Goal: Information Seeking & Learning: Learn about a topic

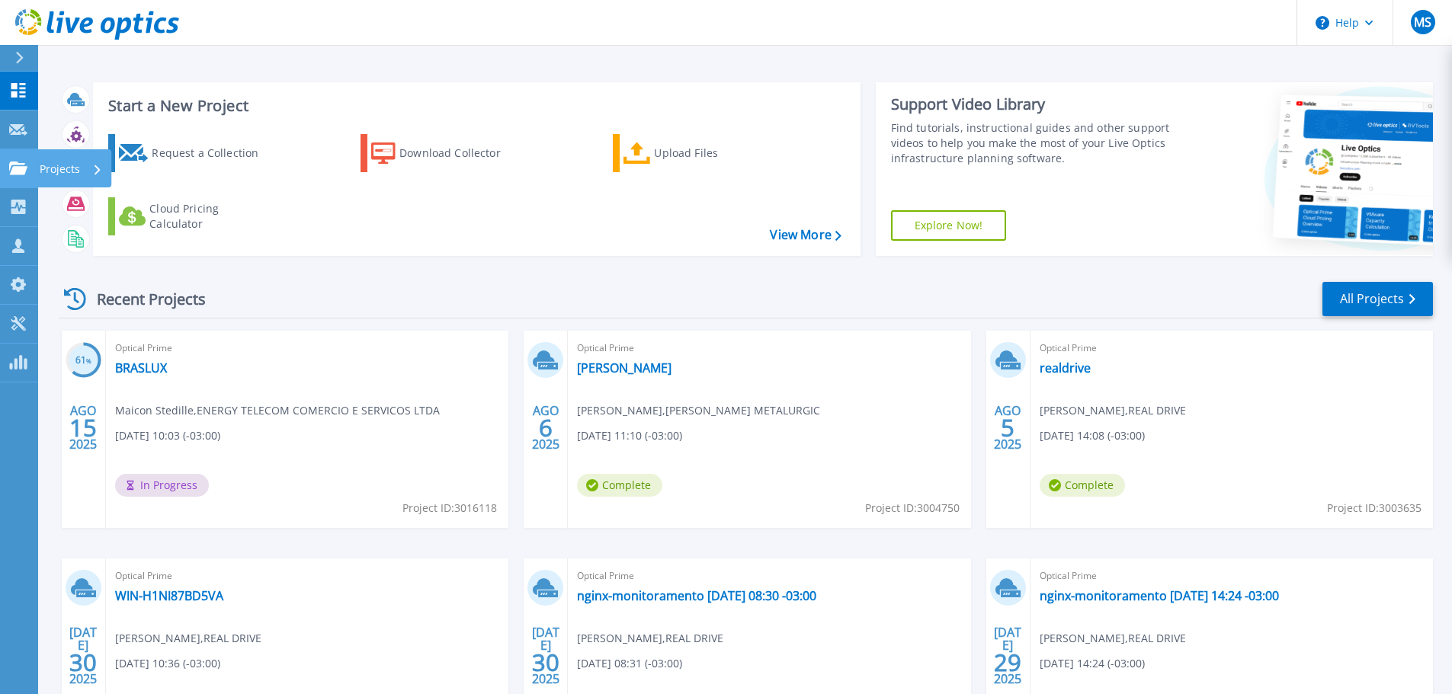
click at [27, 165] on div "Projects" at bounding box center [44, 169] width 71 height 14
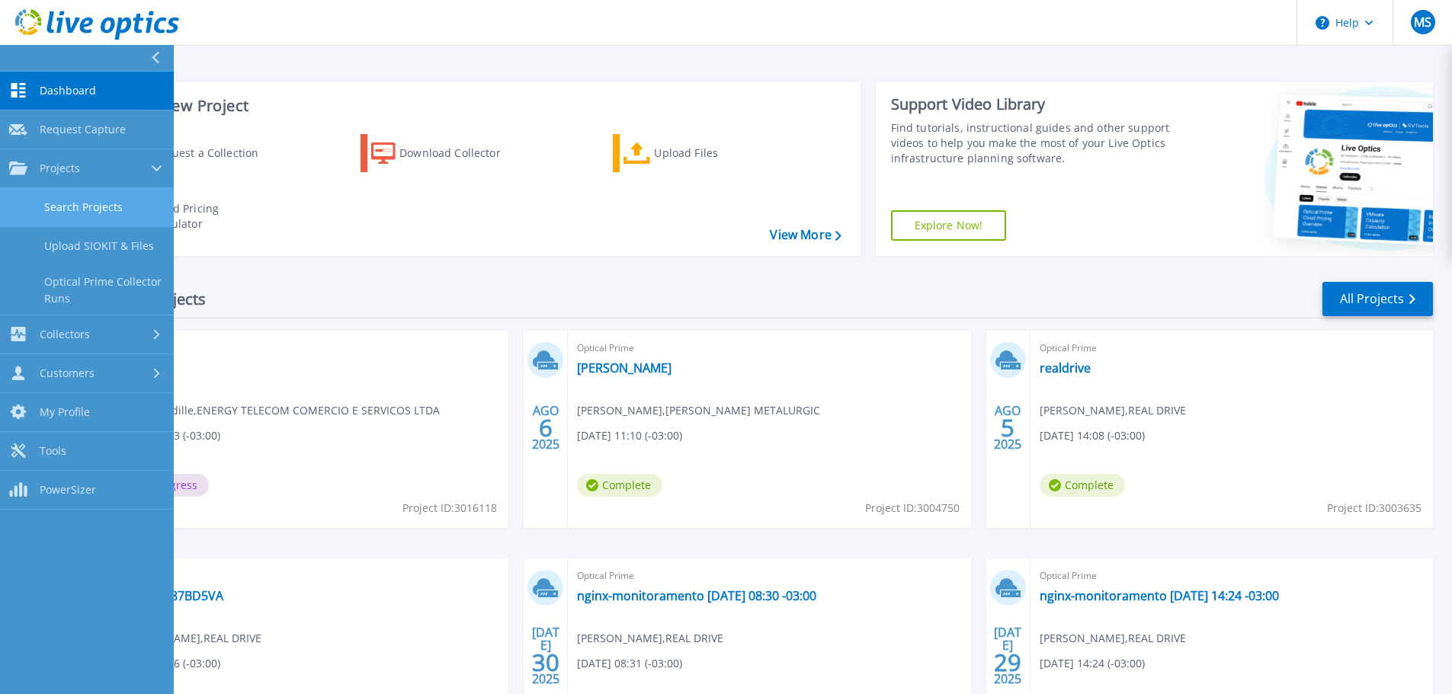
click at [69, 200] on link "Search Projects" at bounding box center [87, 207] width 174 height 39
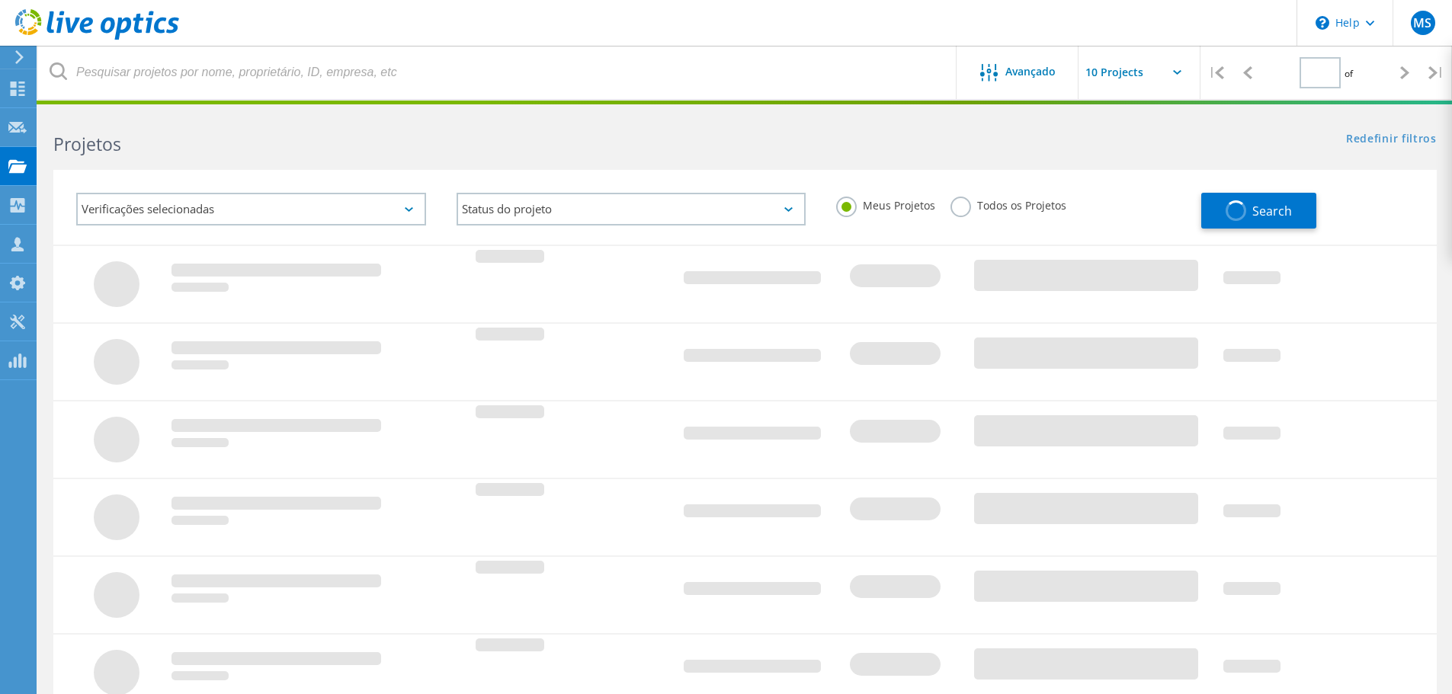
type input "1"
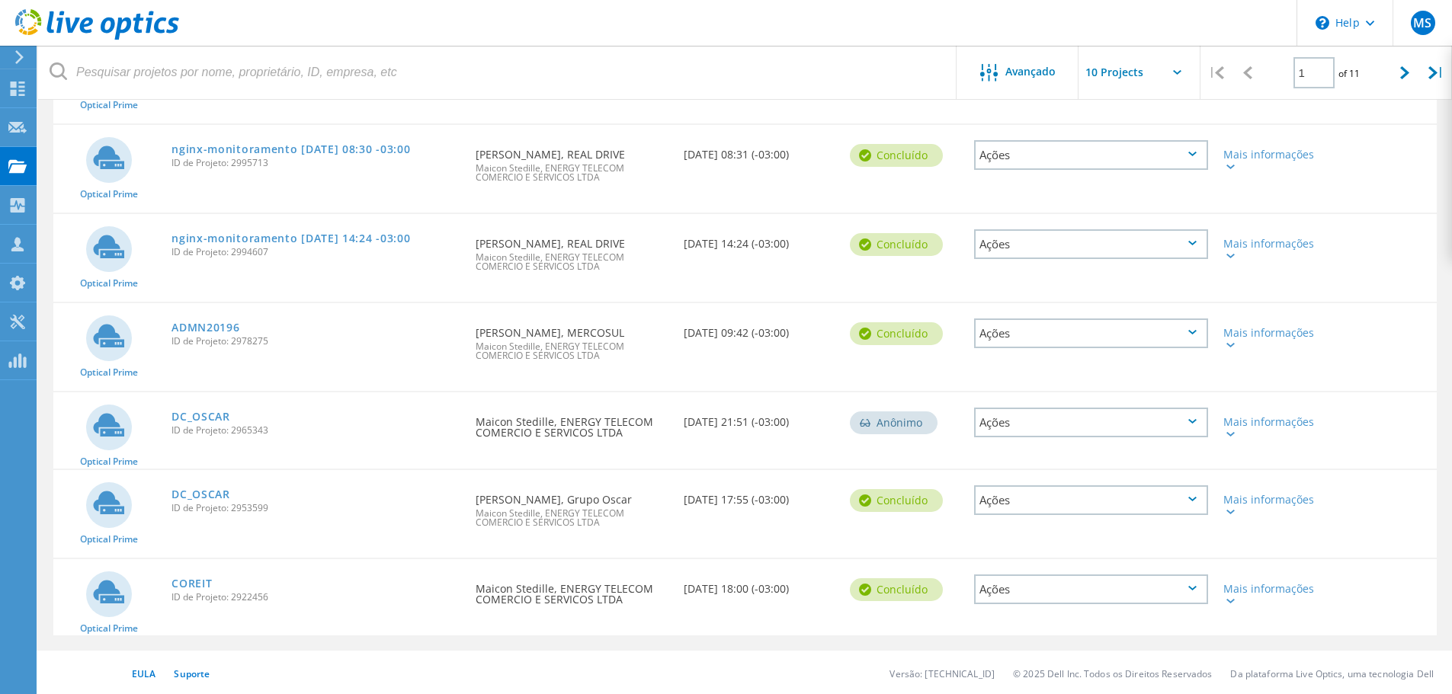
scroll to position [546, 0]
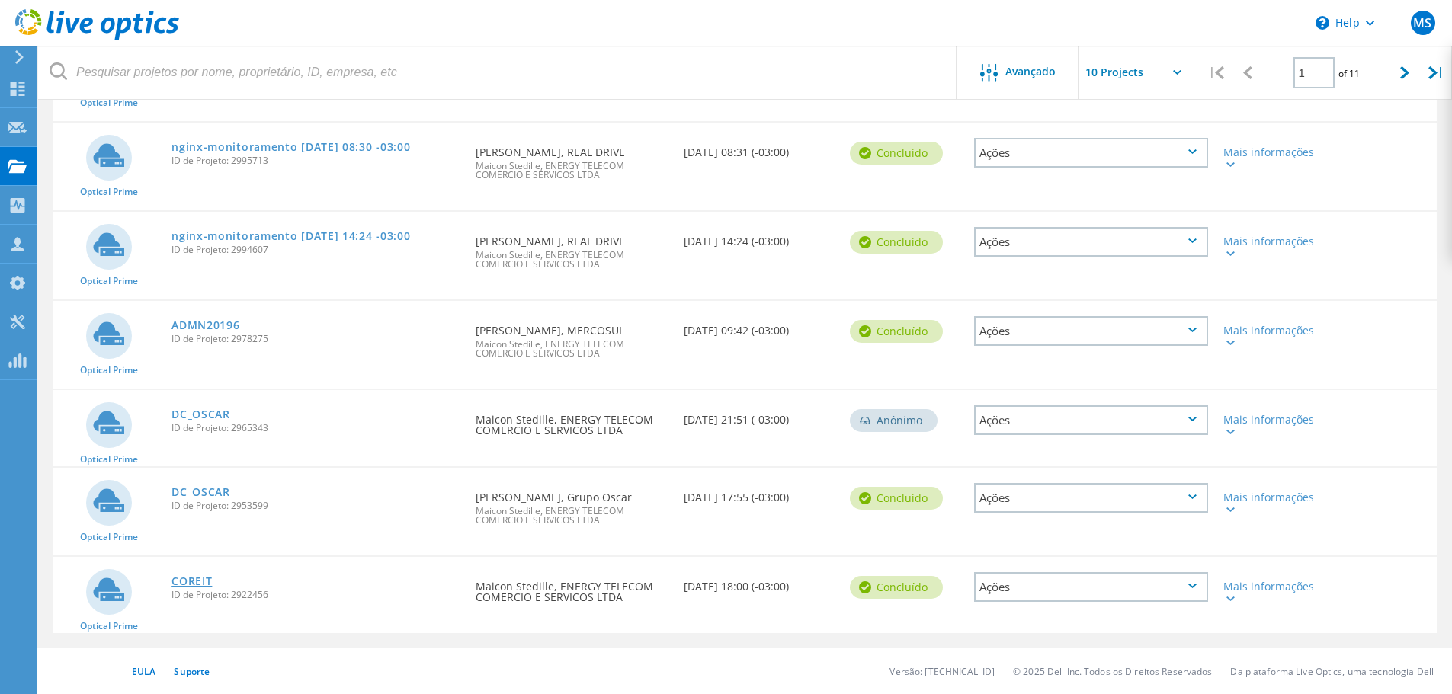
click at [191, 579] on link "COREIT" at bounding box center [191, 581] width 40 height 11
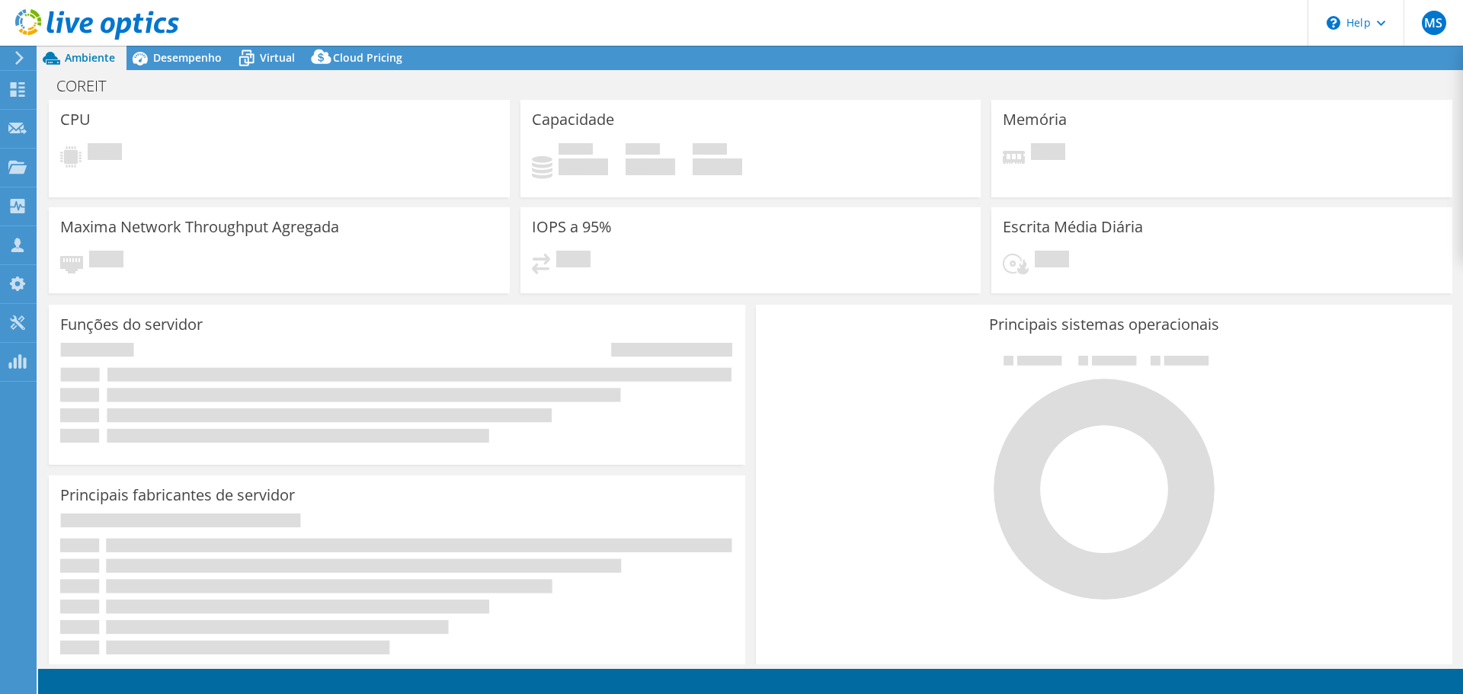
select select "USD"
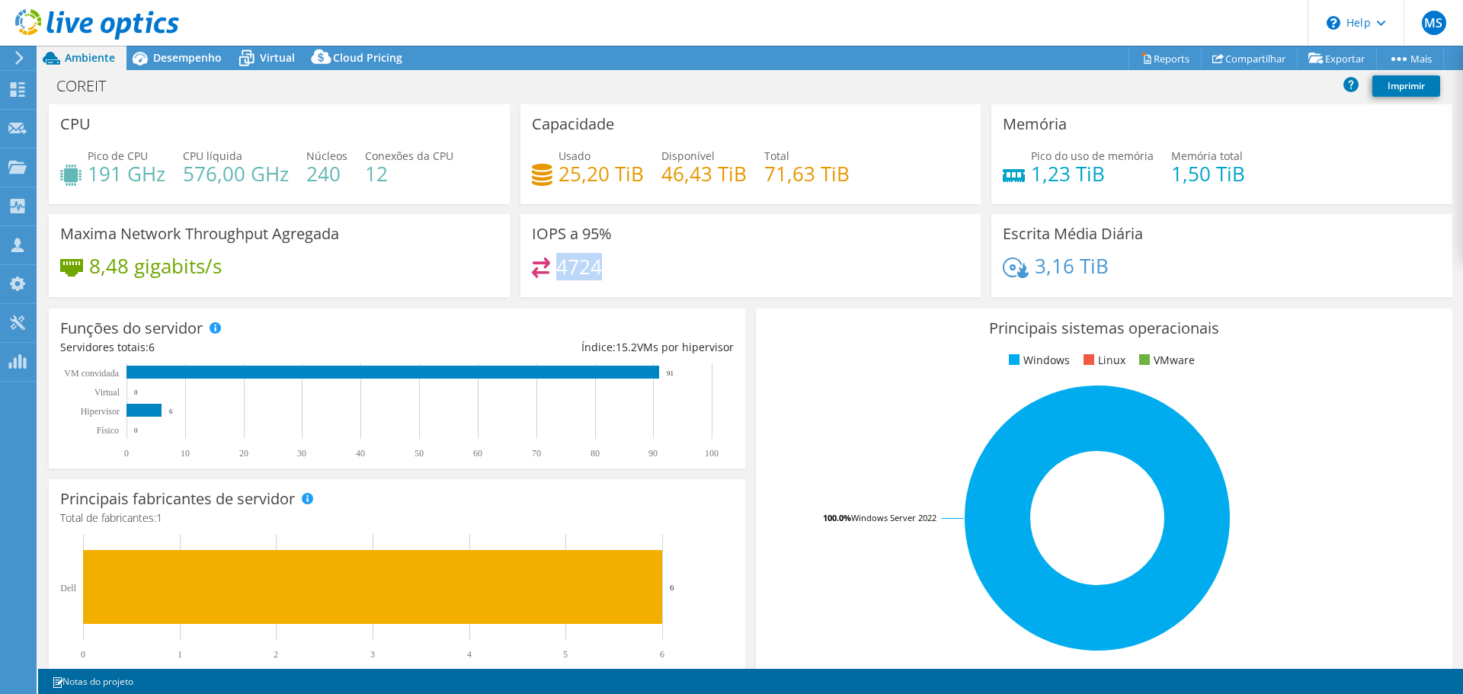
drag, startPoint x: 602, startPoint y: 268, endPoint x: 557, endPoint y: 268, distance: 45.0
click at [557, 268] on div "4724" at bounding box center [751, 274] width 438 height 33
click at [181, 59] on span "Desempenho" at bounding box center [187, 57] width 69 height 14
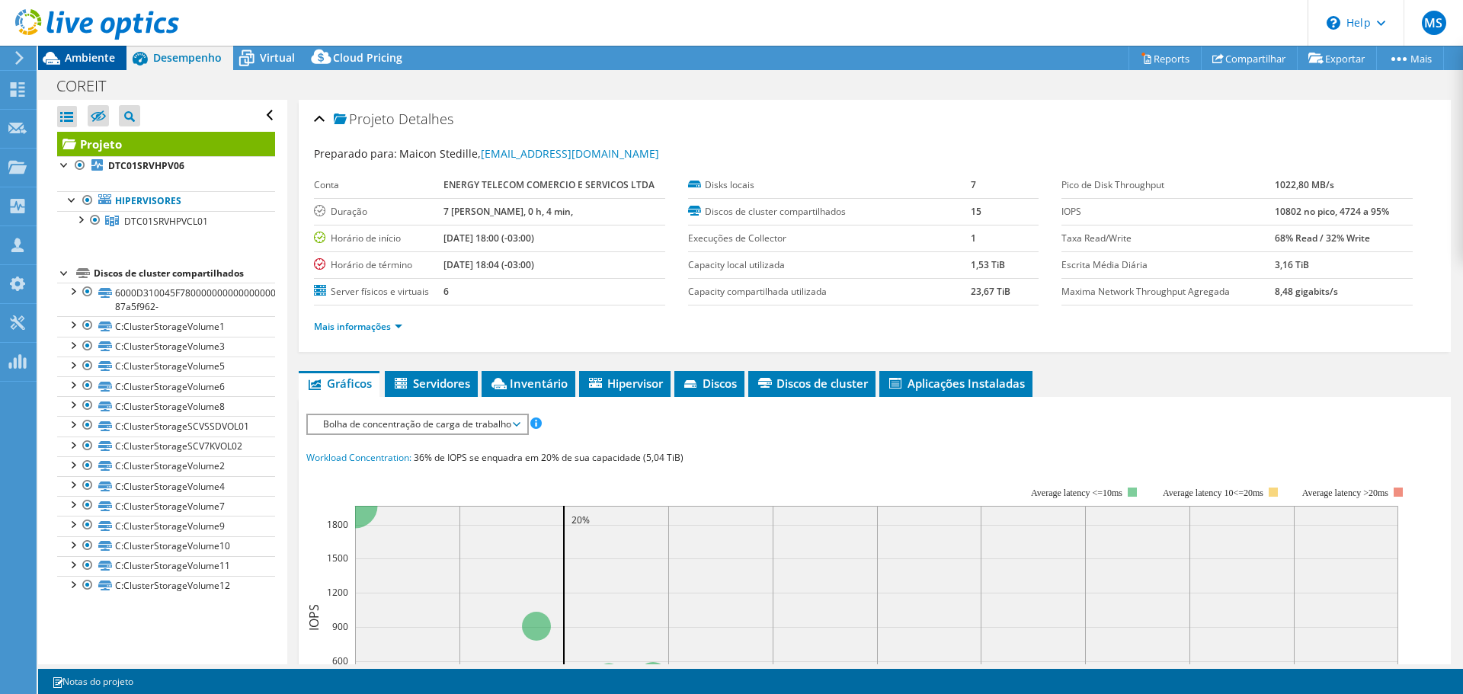
click at [80, 62] on span "Ambiente" at bounding box center [90, 57] width 50 height 14
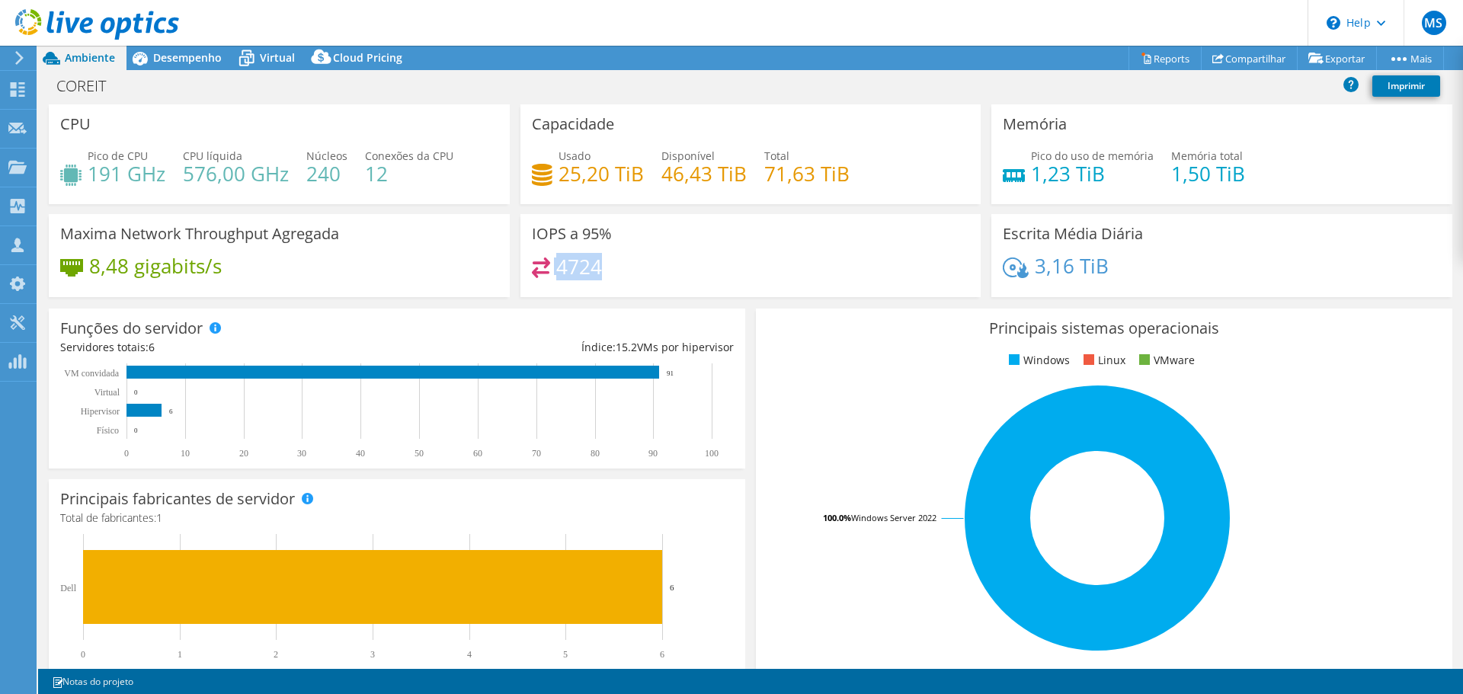
drag, startPoint x: 547, startPoint y: 261, endPoint x: 599, endPoint y: 270, distance: 52.8
click at [599, 270] on div "4724" at bounding box center [751, 274] width 438 height 33
click at [346, 265] on div "8,48 gigabits/s" at bounding box center [279, 274] width 438 height 32
click at [164, 56] on span "Desempenho" at bounding box center [187, 57] width 69 height 14
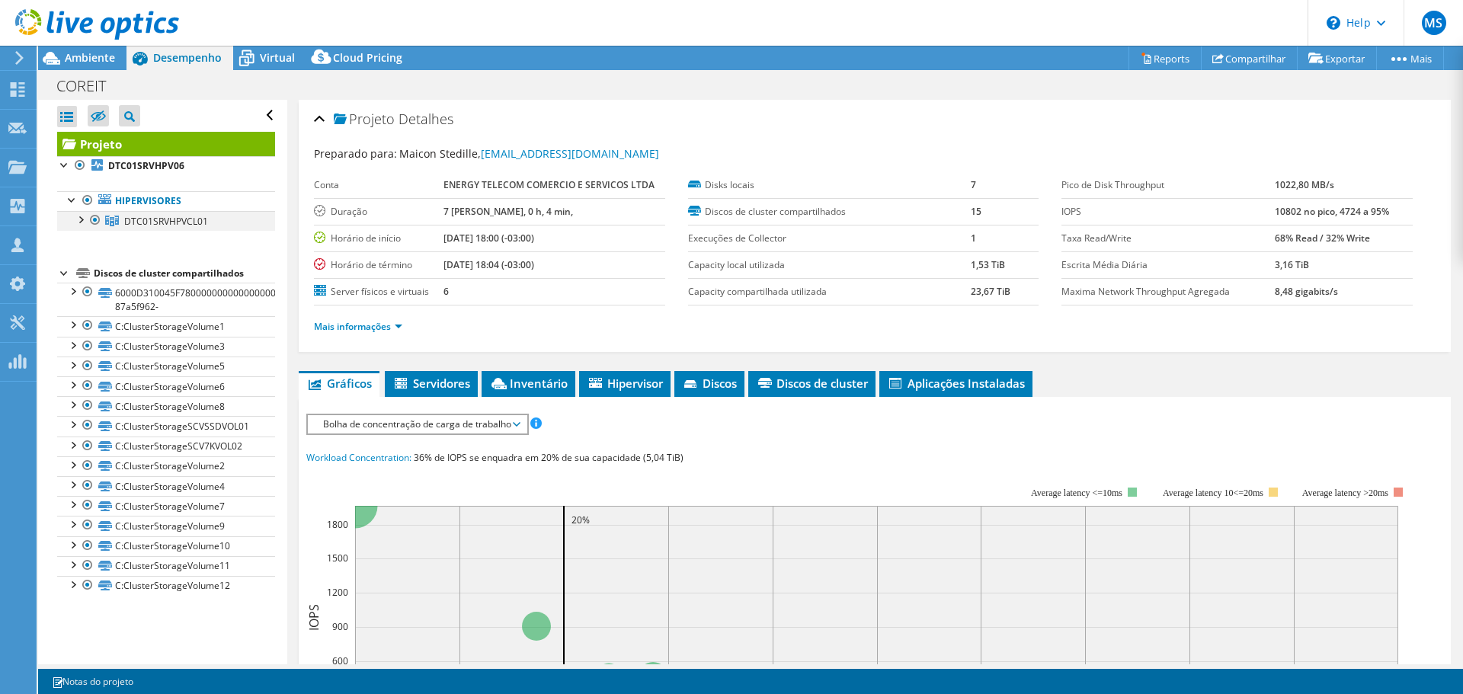
click at [84, 219] on div at bounding box center [79, 218] width 15 height 15
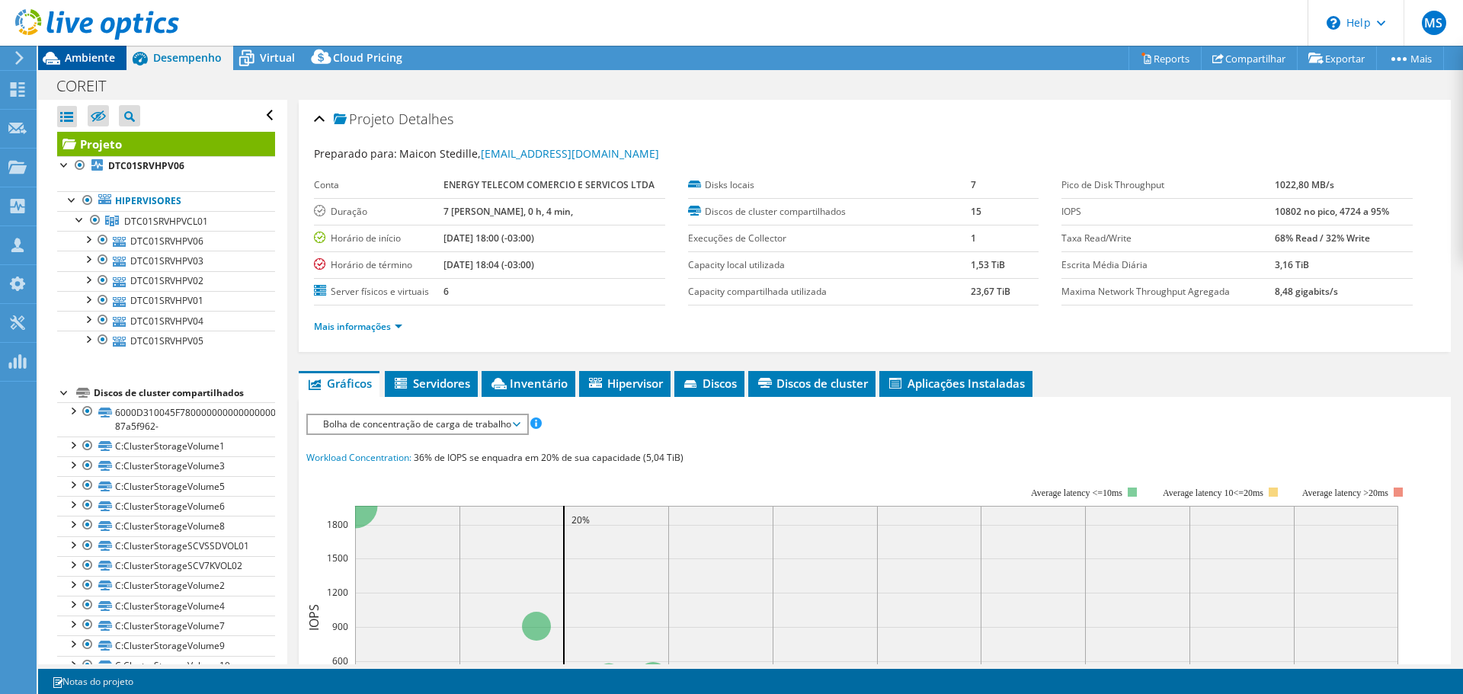
click at [88, 57] on span "Ambiente" at bounding box center [90, 57] width 50 height 14
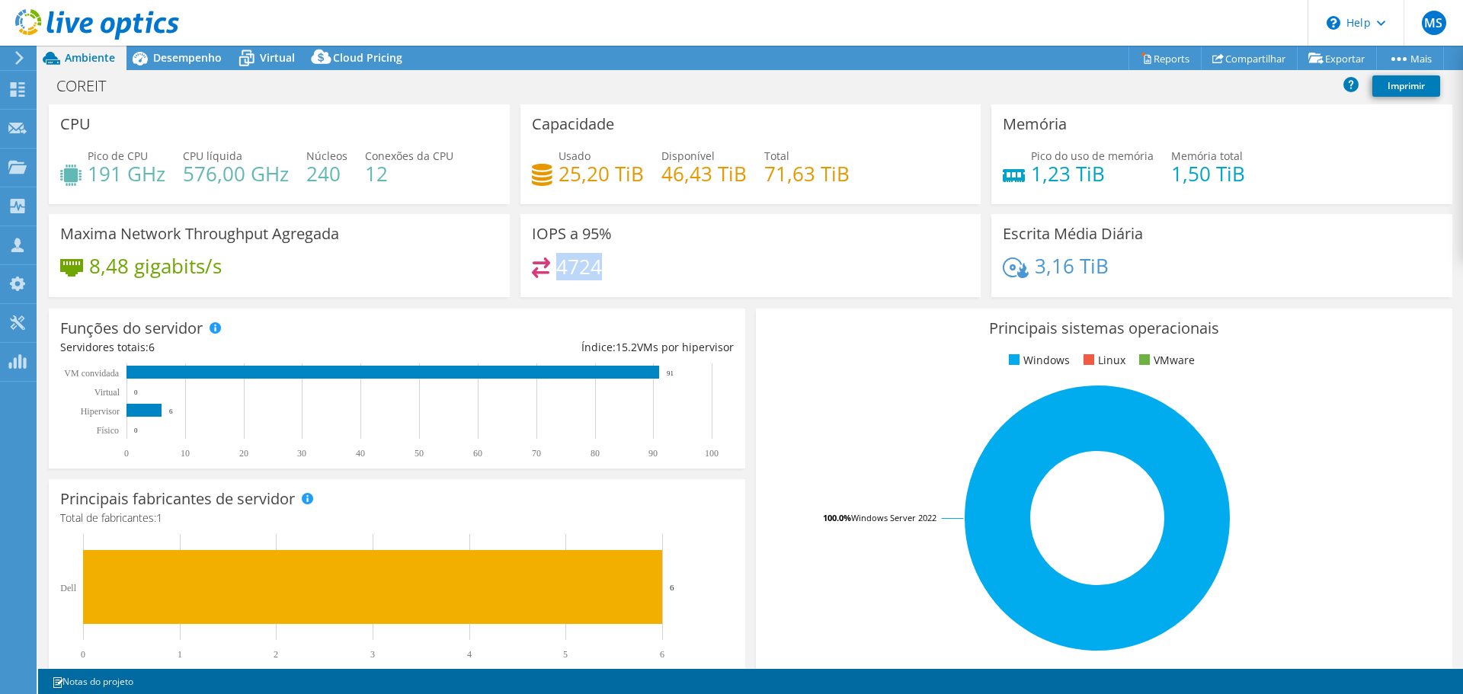
drag, startPoint x: 569, startPoint y: 269, endPoint x: 558, endPoint y: 269, distance: 11.4
click at [558, 269] on div "4724" at bounding box center [751, 274] width 438 height 33
click at [607, 279] on div "4724" at bounding box center [751, 274] width 438 height 33
click at [197, 59] on span "Desempenho" at bounding box center [187, 57] width 69 height 14
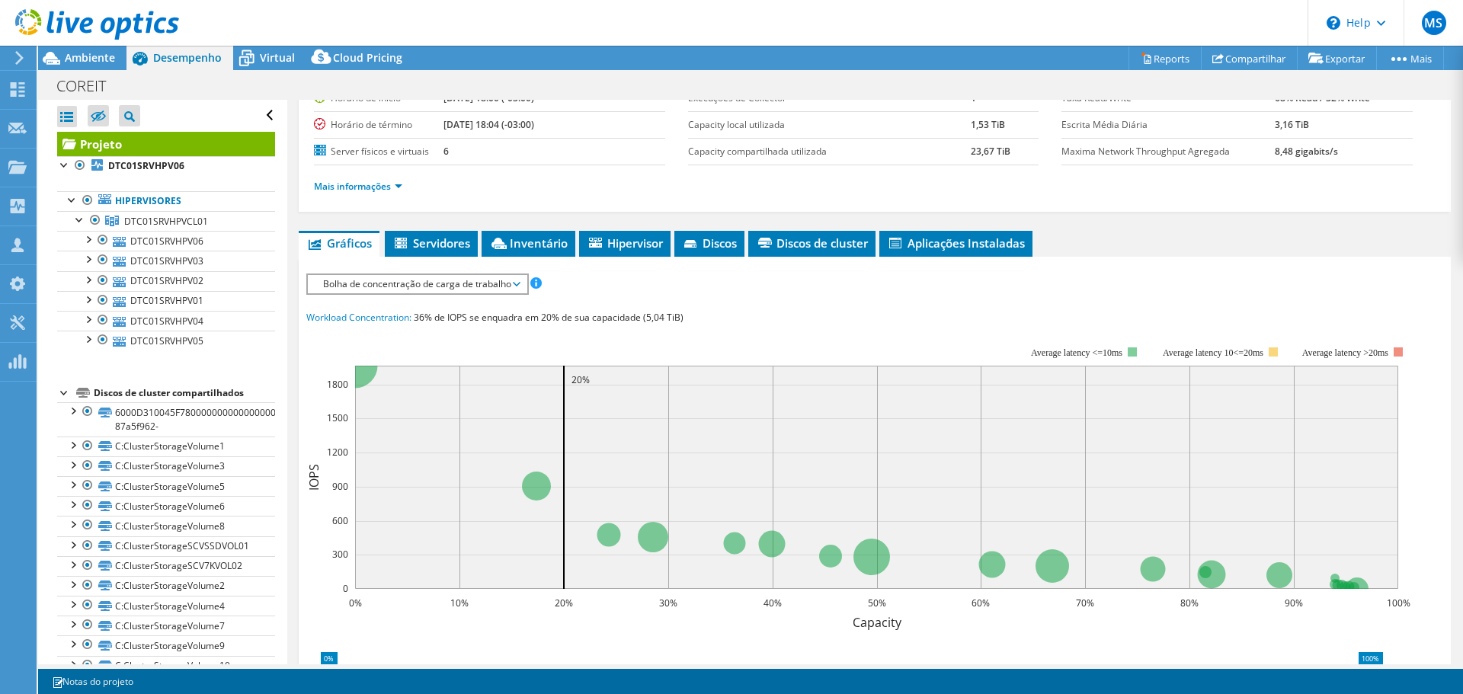
scroll to position [152, 0]
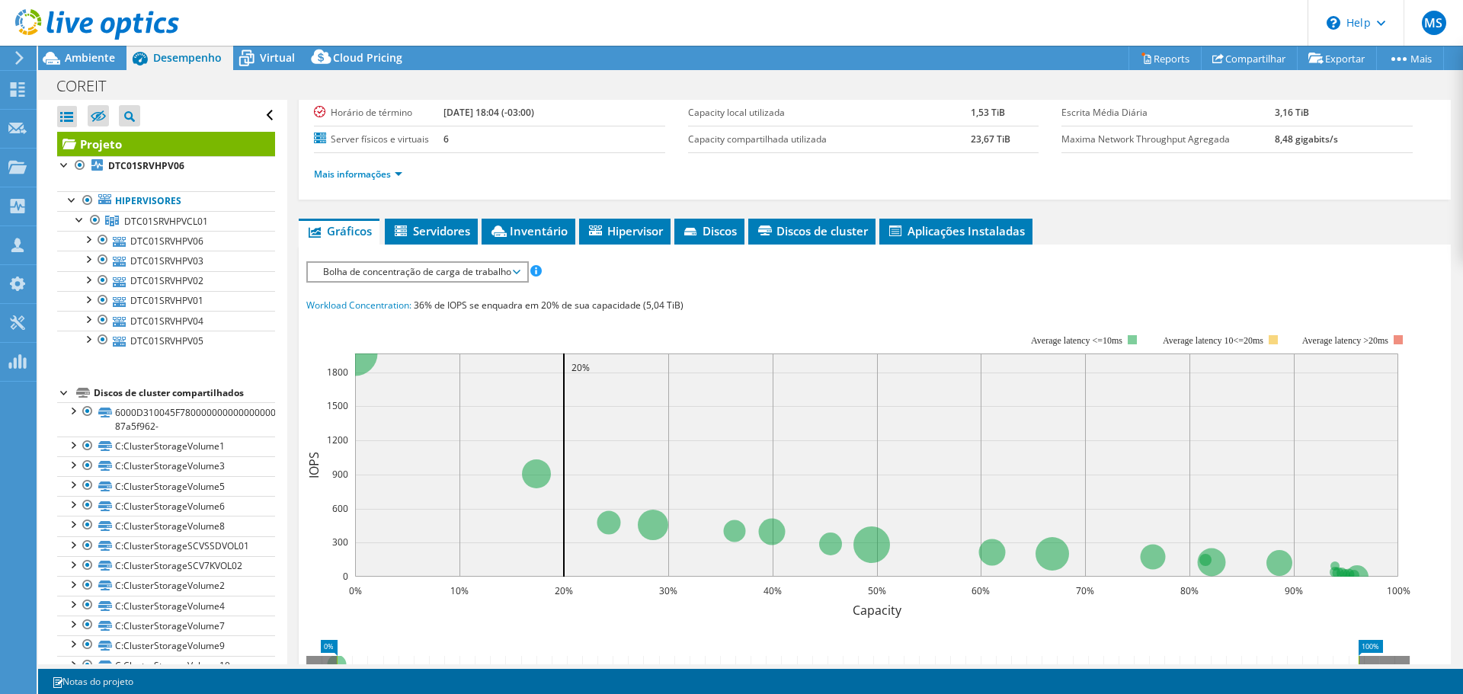
click at [515, 274] on span "Bolha de concentração de carga de trabalho" at bounding box center [416, 272] width 203 height 18
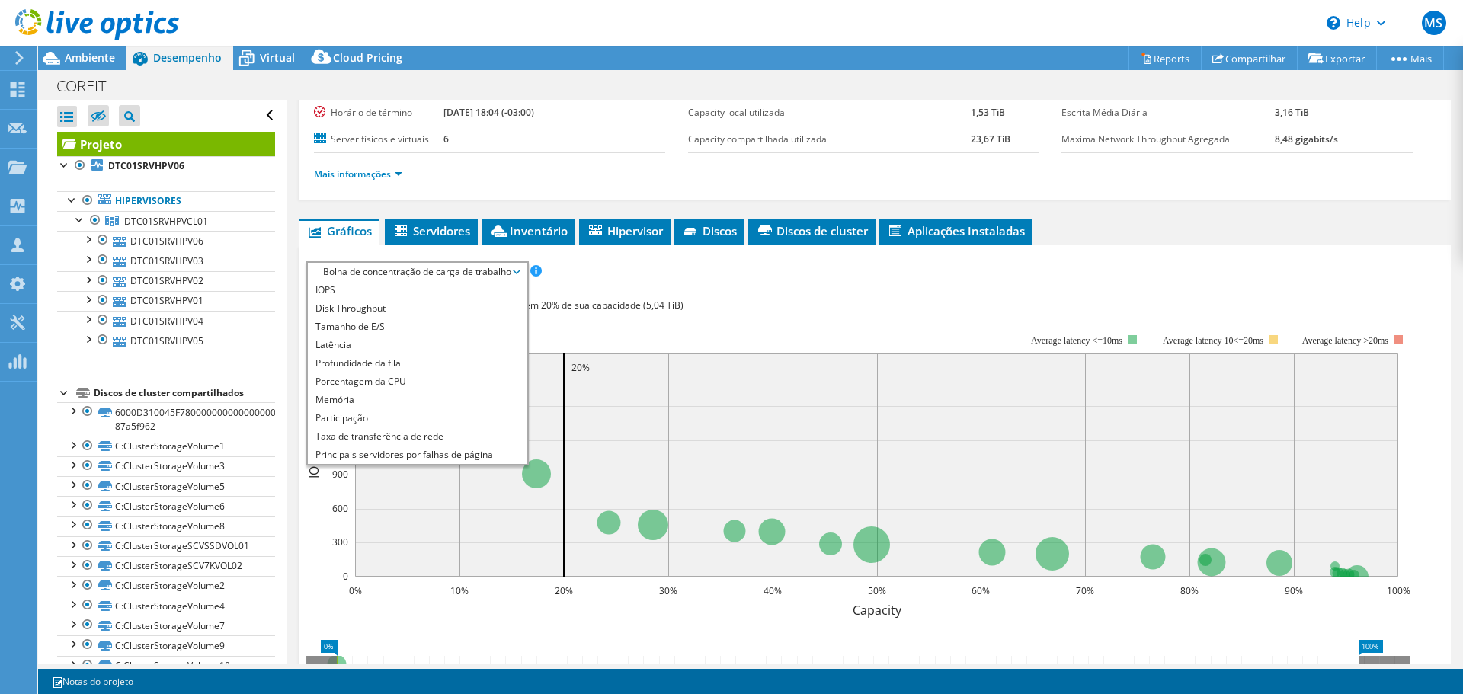
click at [679, 286] on div "IOPS Disk Throughput Tamanho de E/S Latência Profundidade da fila Porcentagem d…" at bounding box center [874, 543] width 1137 height 564
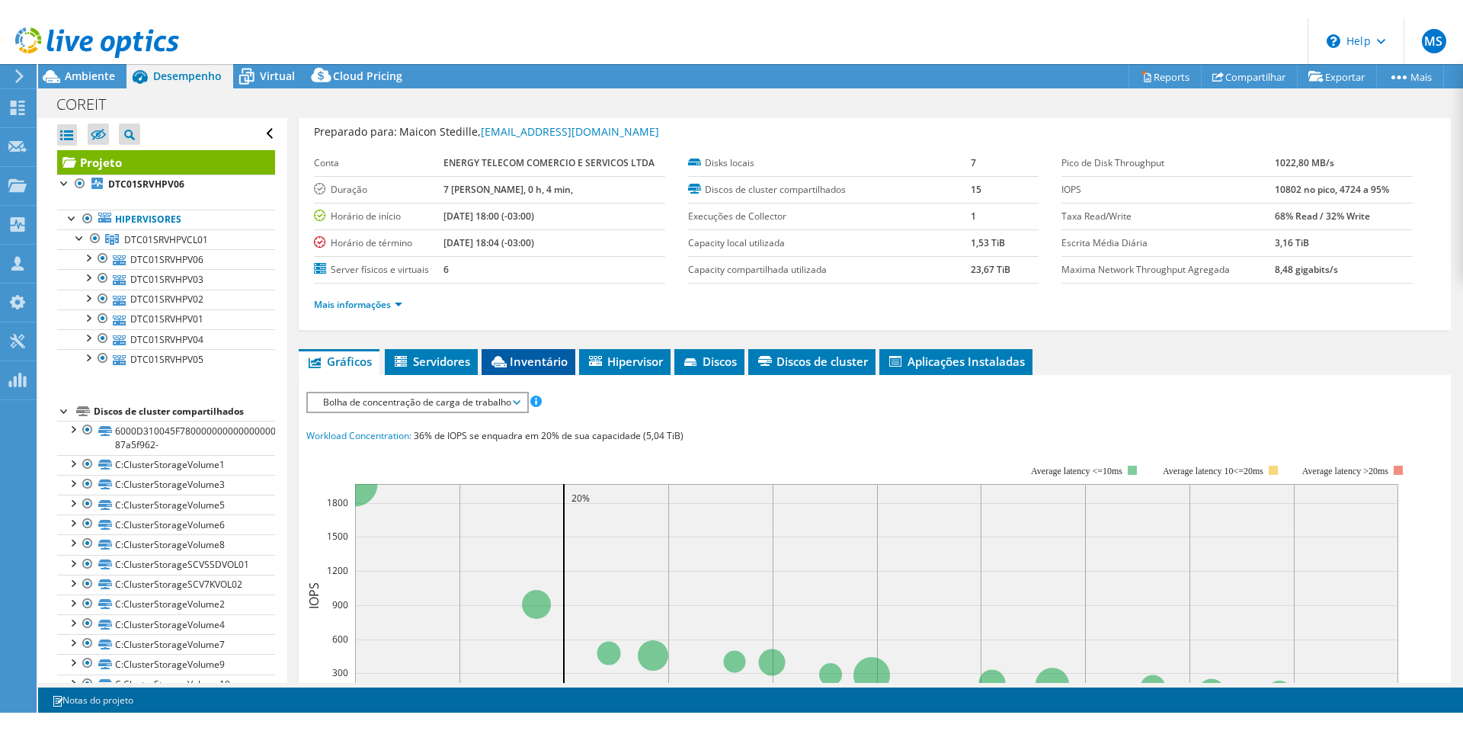
scroll to position [0, 0]
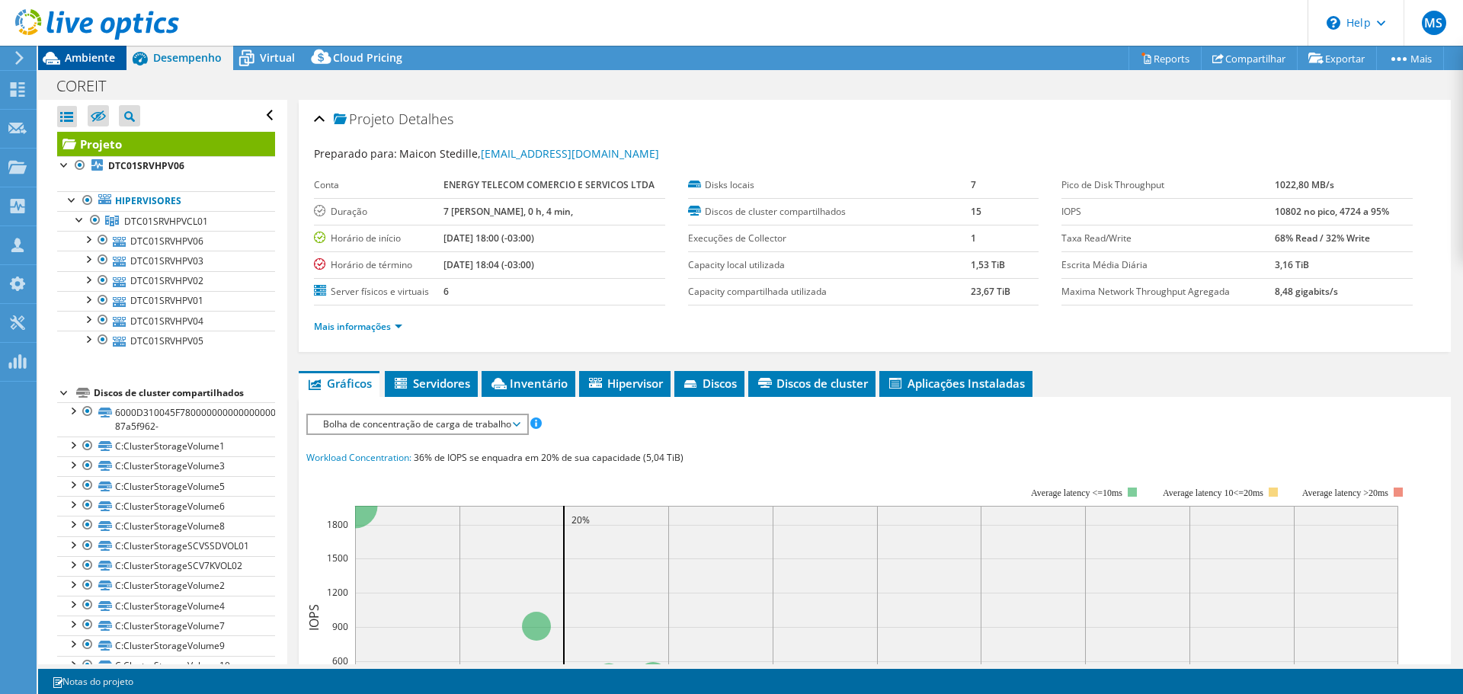
click at [113, 56] on span "Ambiente" at bounding box center [90, 57] width 50 height 14
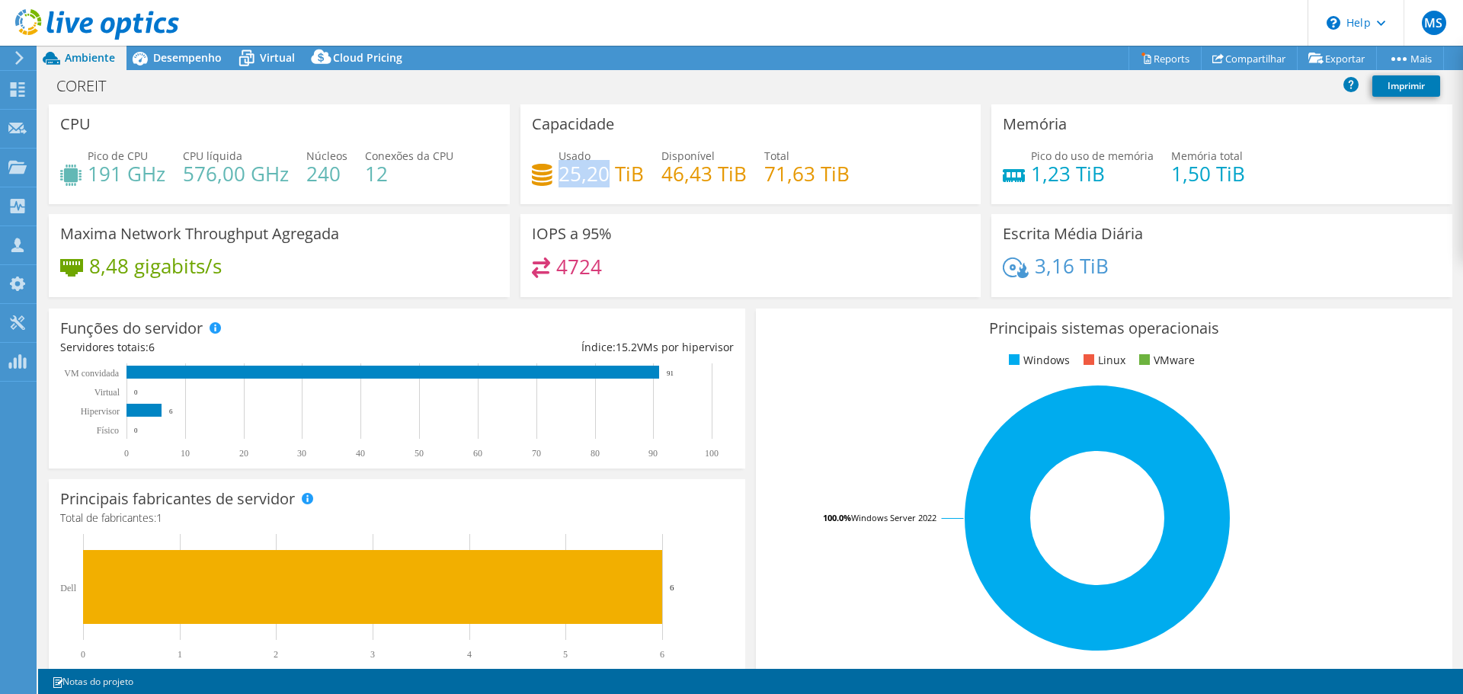
drag, startPoint x: 606, startPoint y: 170, endPoint x: 554, endPoint y: 177, distance: 52.3
click at [559, 177] on h4 "25,20 TiB" at bounding box center [601, 173] width 85 height 17
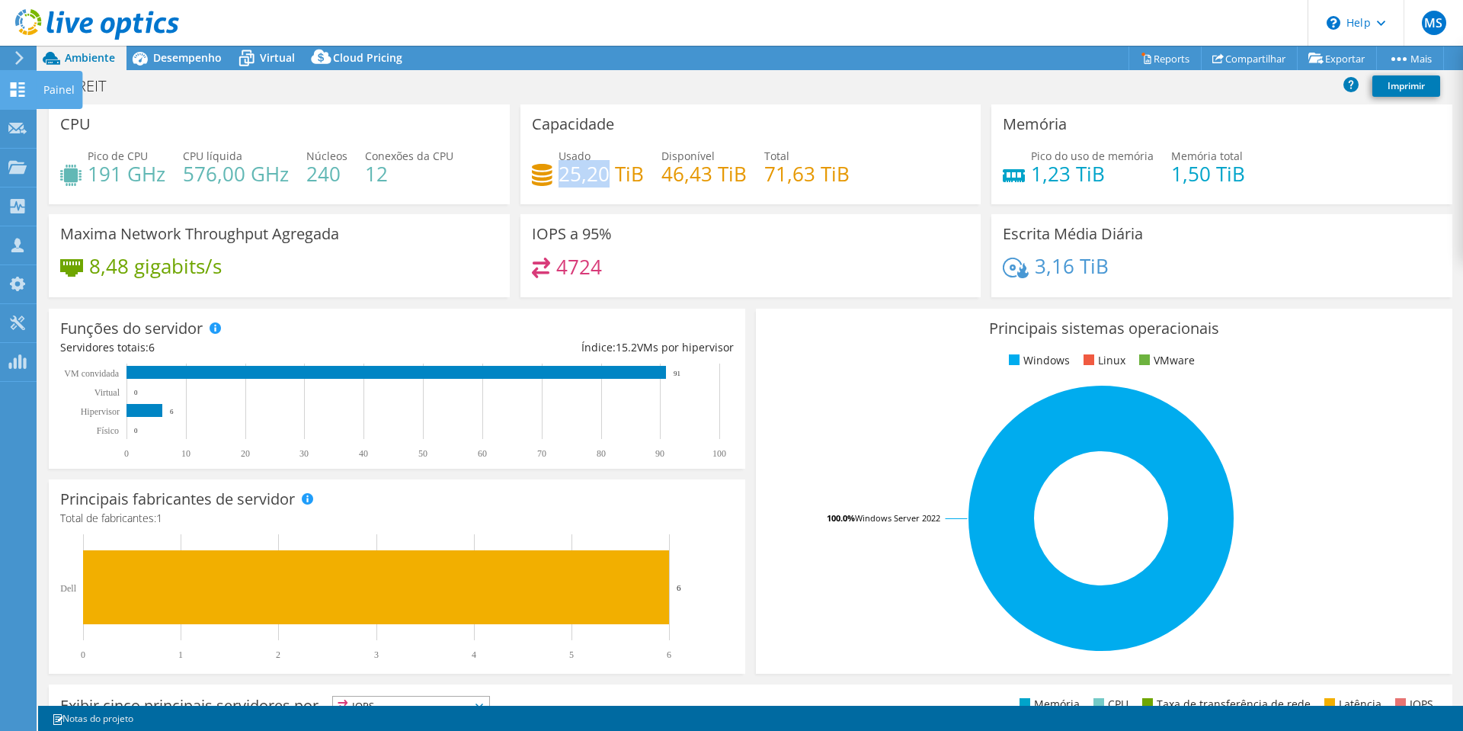
click at [18, 94] on icon at bounding box center [17, 89] width 18 height 14
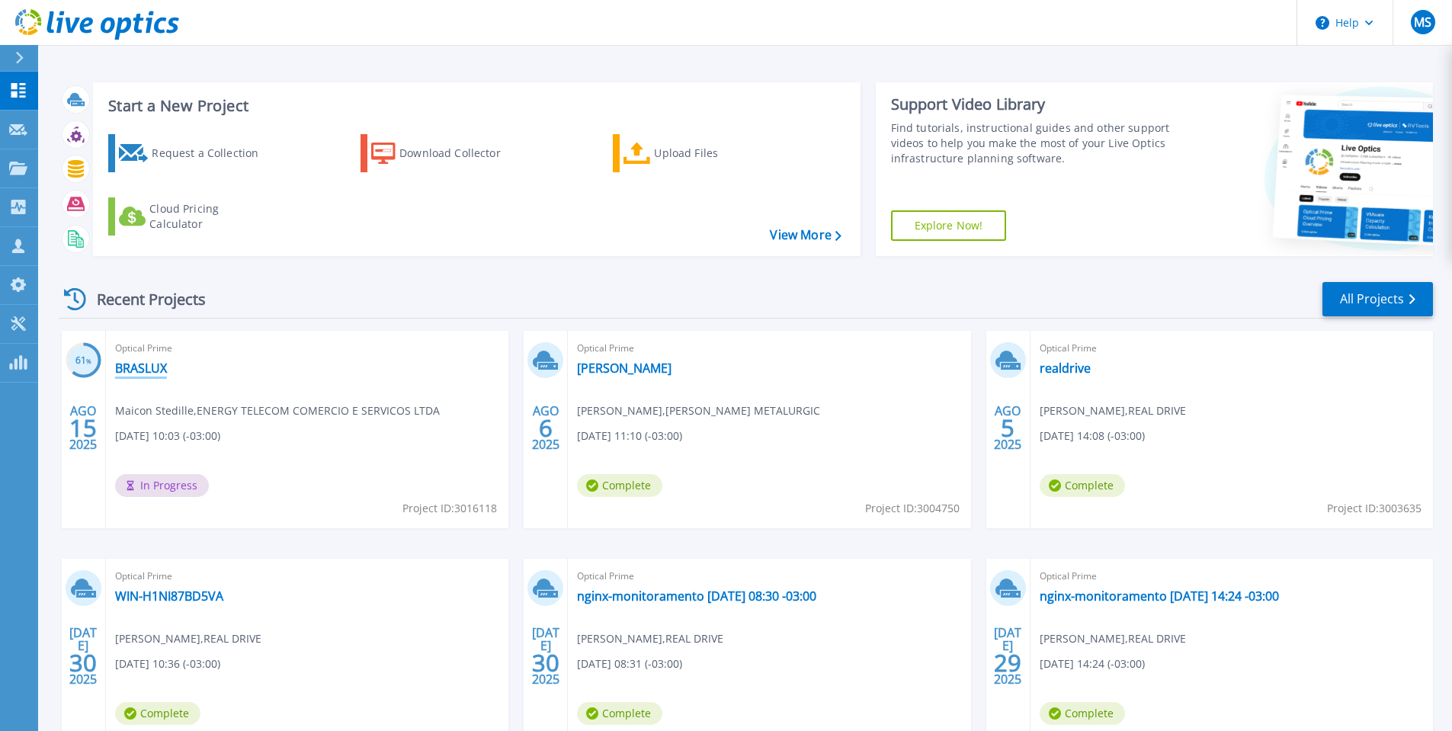
click at [136, 364] on link "BRASLUX" at bounding box center [141, 367] width 52 height 15
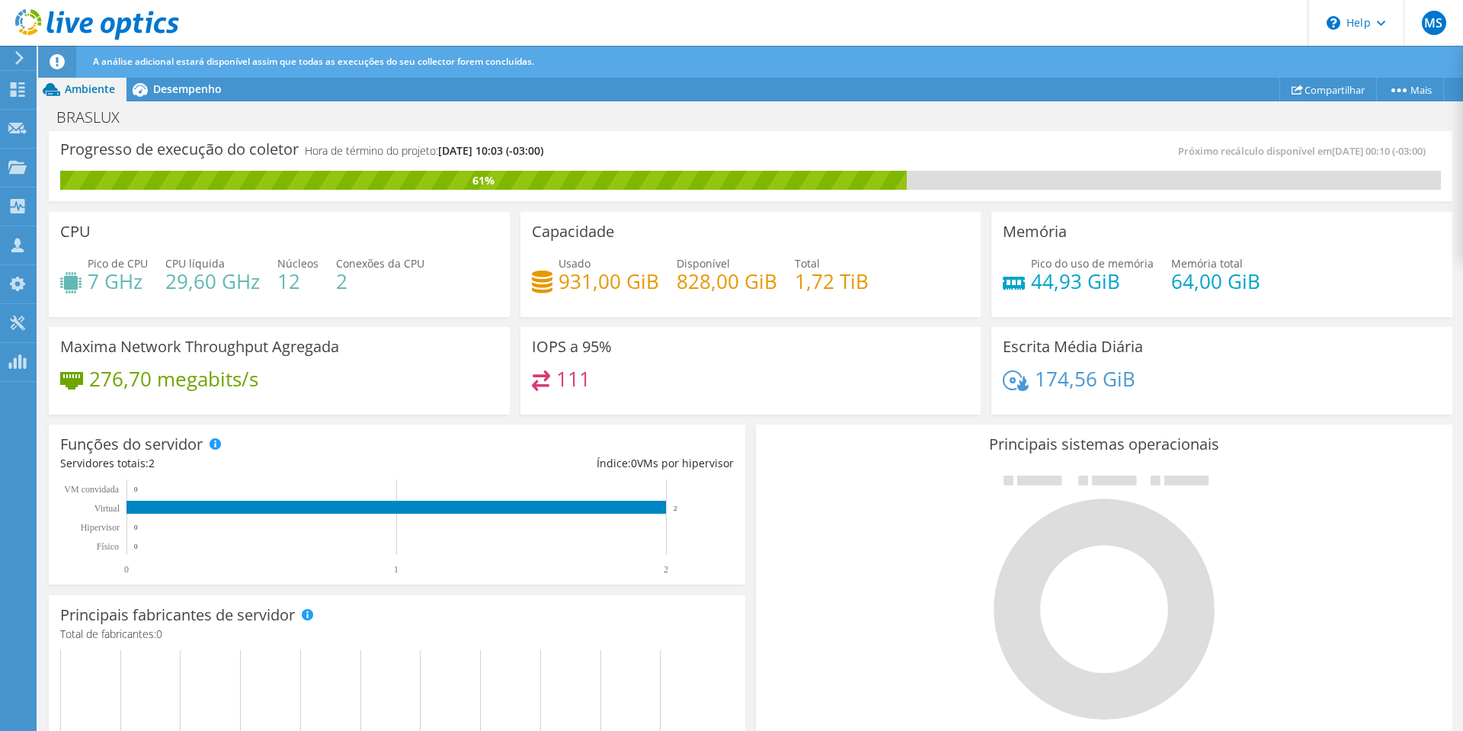
scroll to position [305, 0]
click at [184, 89] on span "Desempenho" at bounding box center [187, 89] width 69 height 14
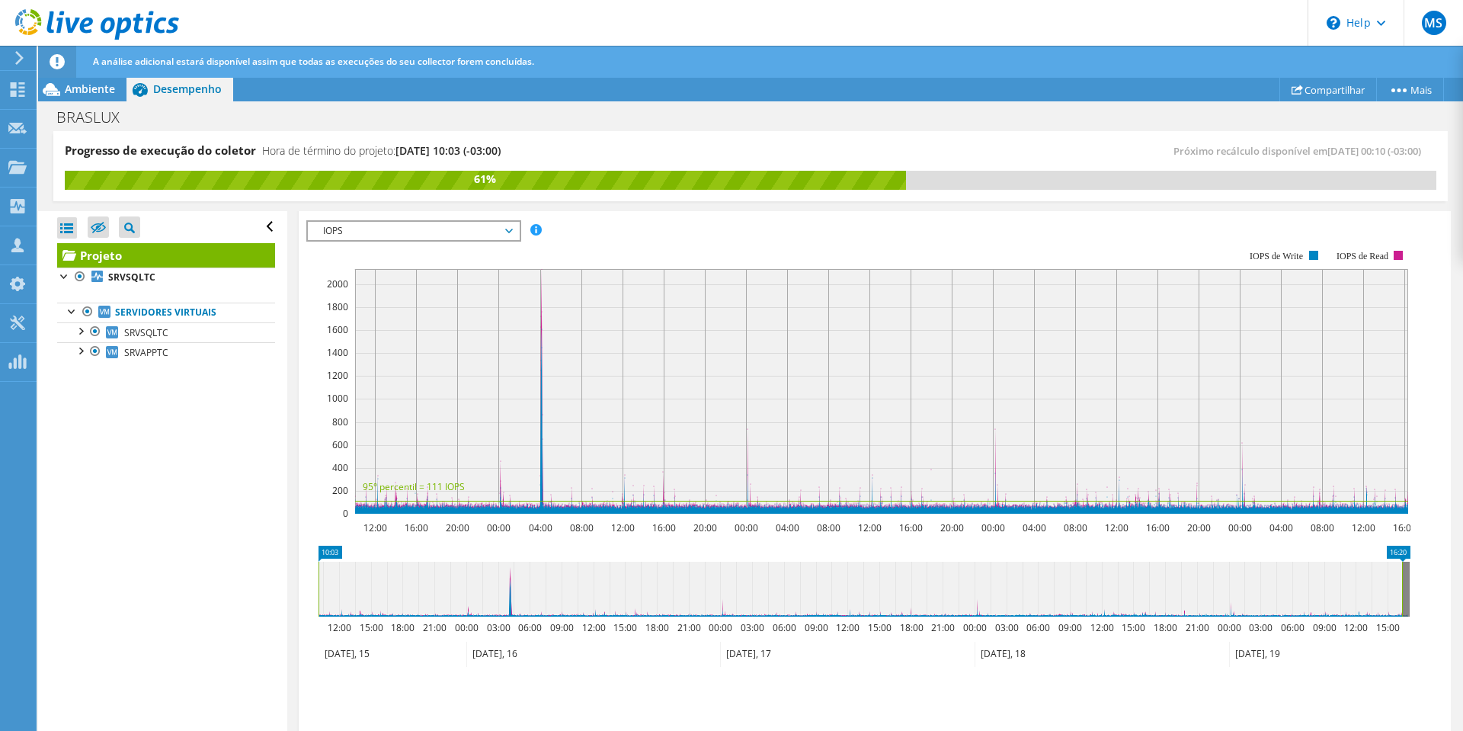
click at [427, 229] on span "IOPS" at bounding box center [413, 231] width 196 height 18
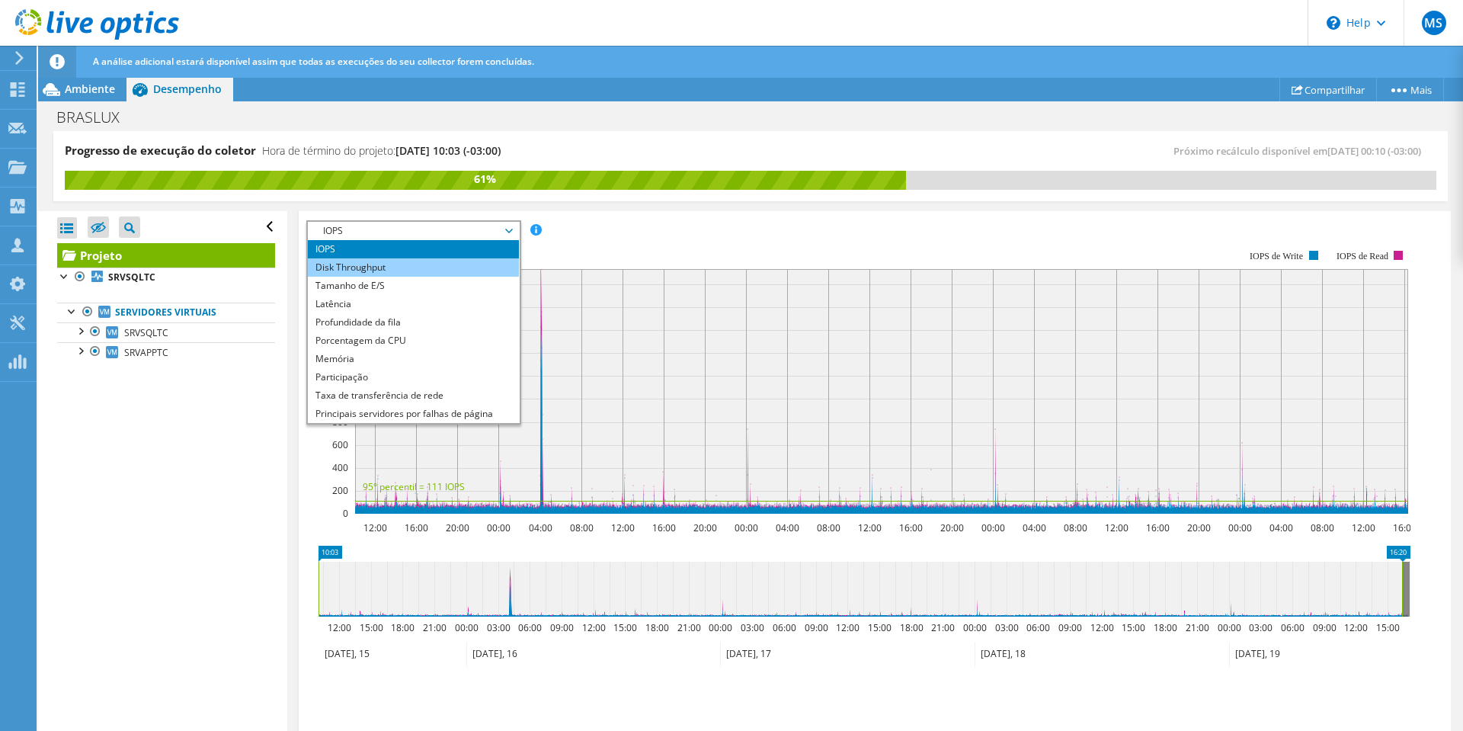
click at [377, 268] on li "Disk Throughput" at bounding box center [413, 267] width 211 height 18
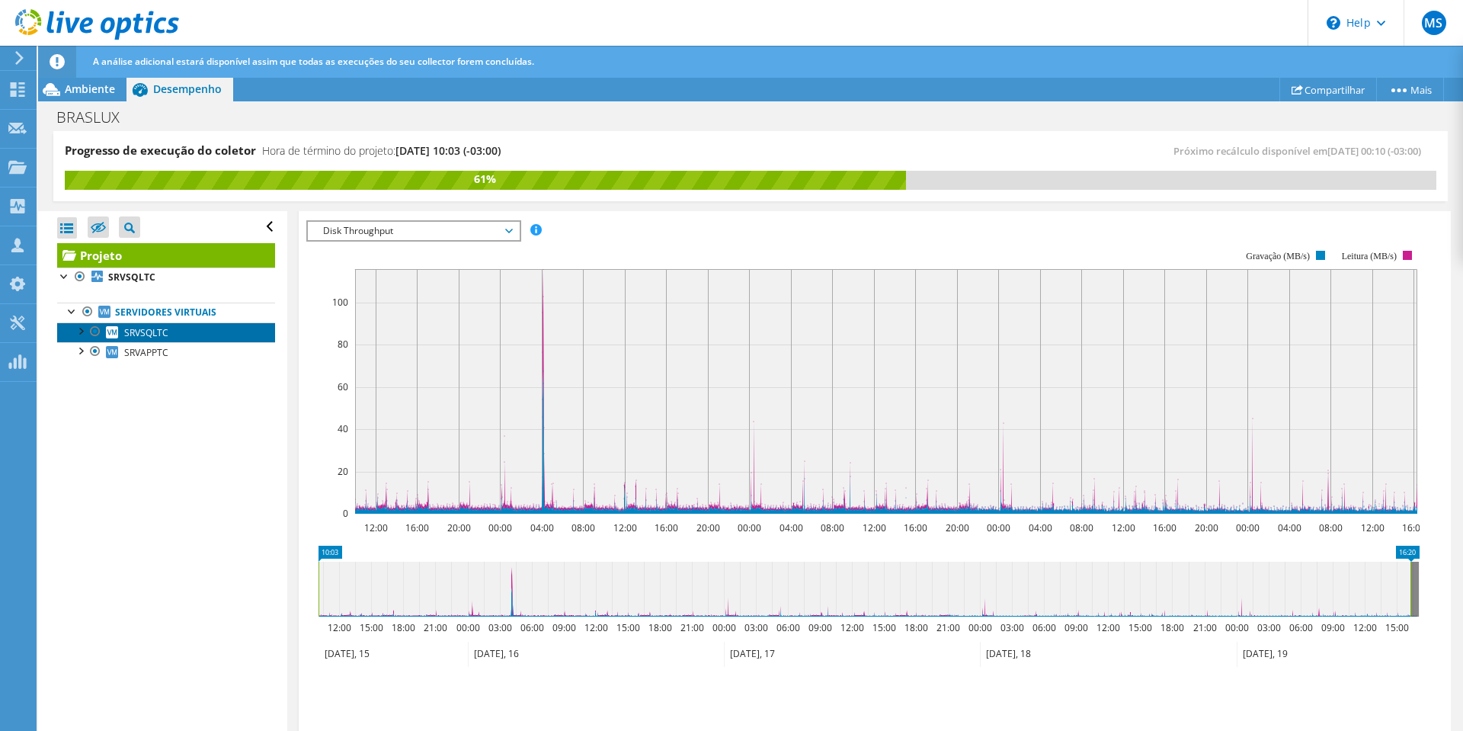
click at [125, 324] on link "SRVSQLTC" at bounding box center [166, 332] width 218 height 20
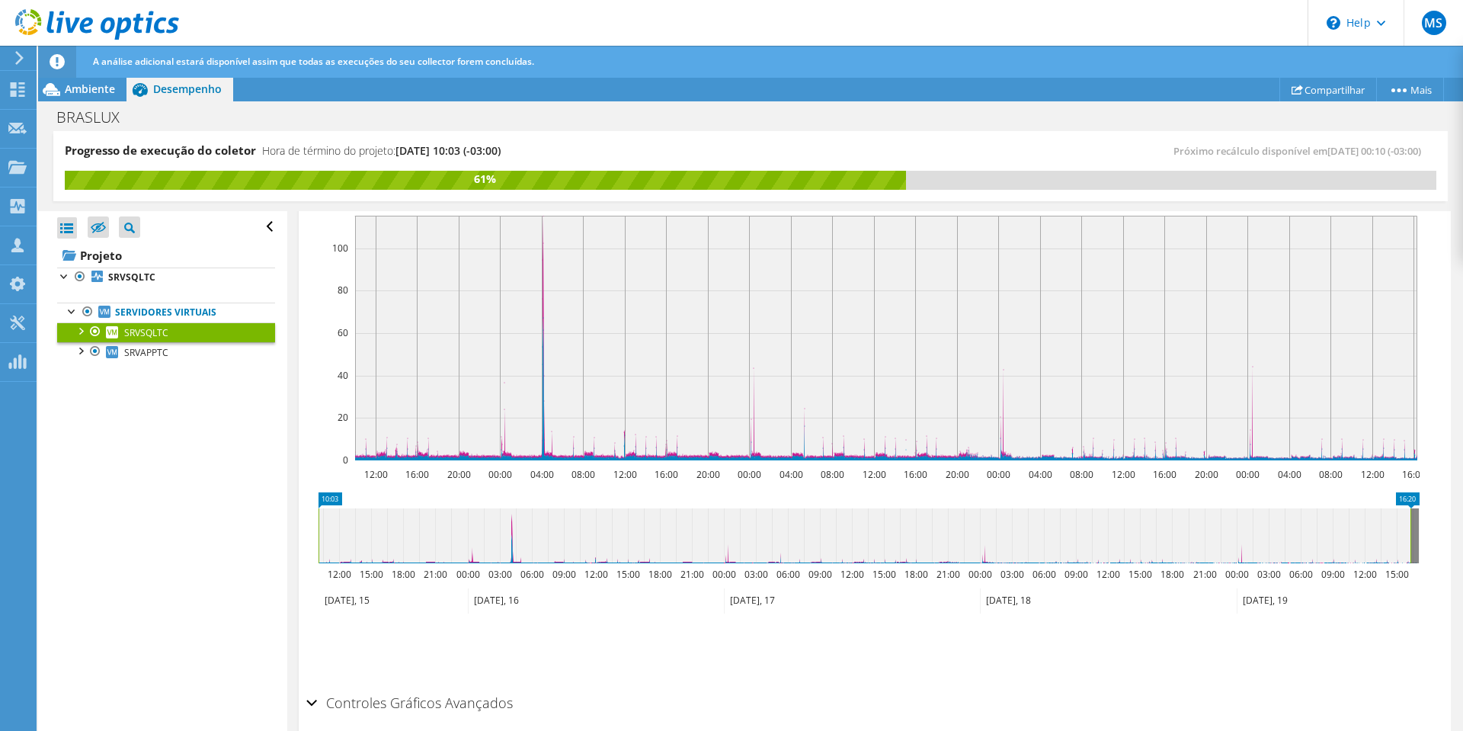
scroll to position [251, 0]
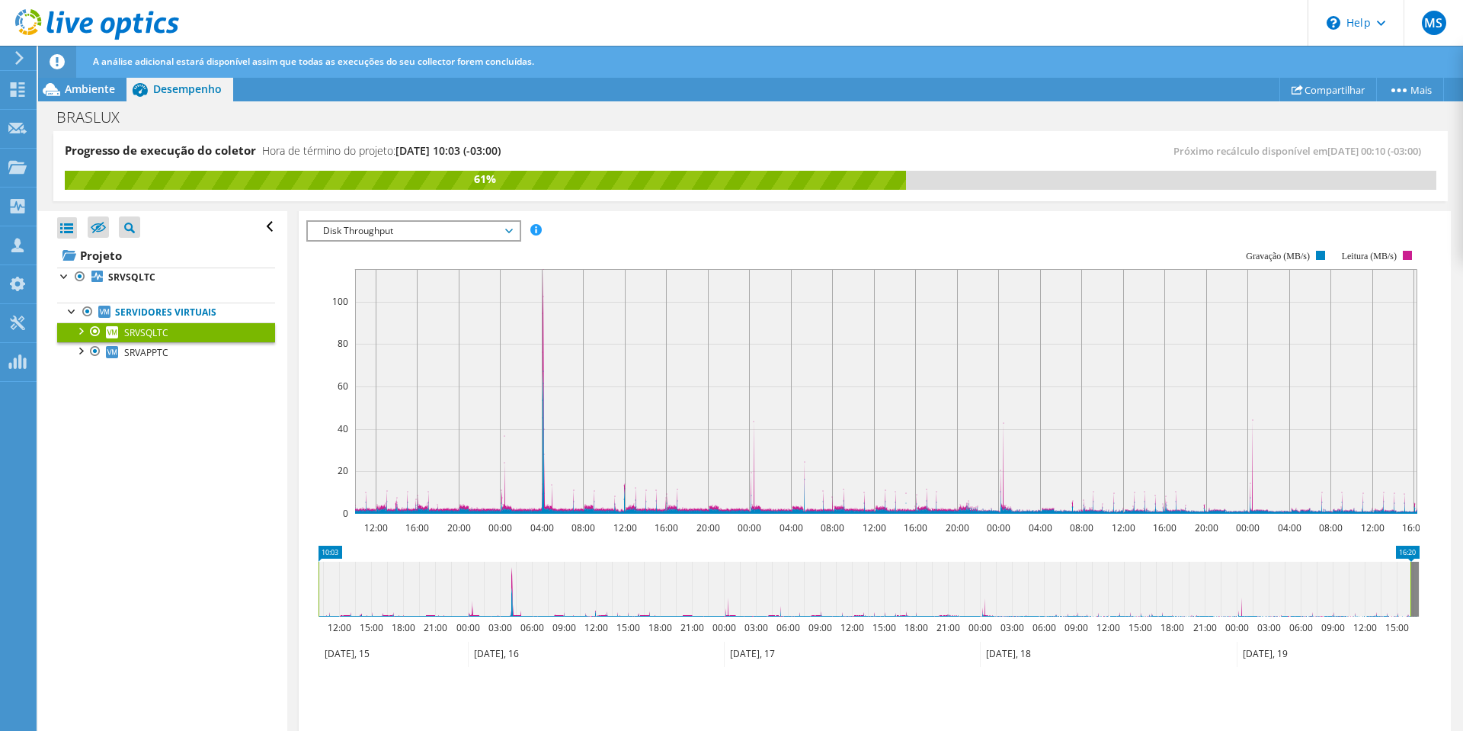
click at [479, 235] on span "Disk Throughput" at bounding box center [413, 231] width 196 height 18
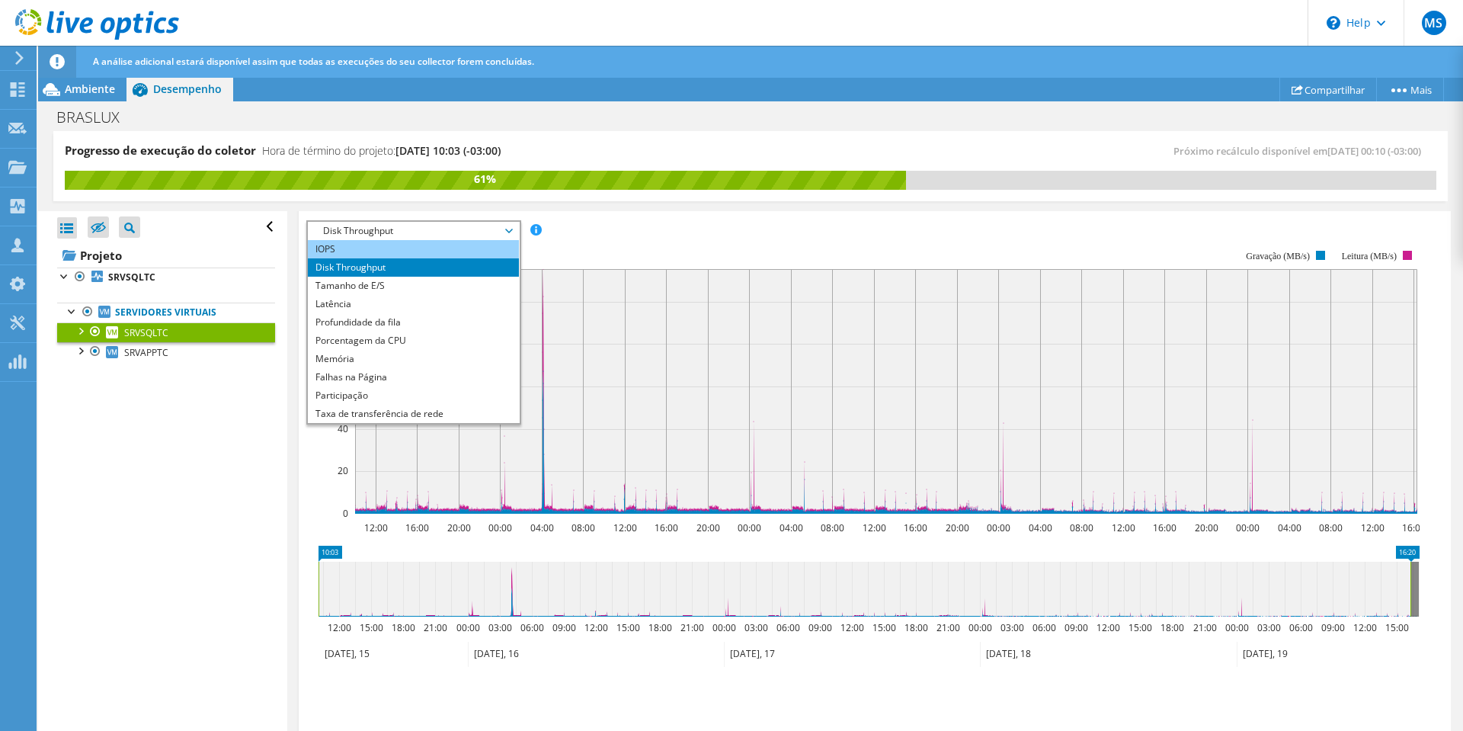
click at [375, 252] on li "IOPS" at bounding box center [413, 249] width 211 height 18
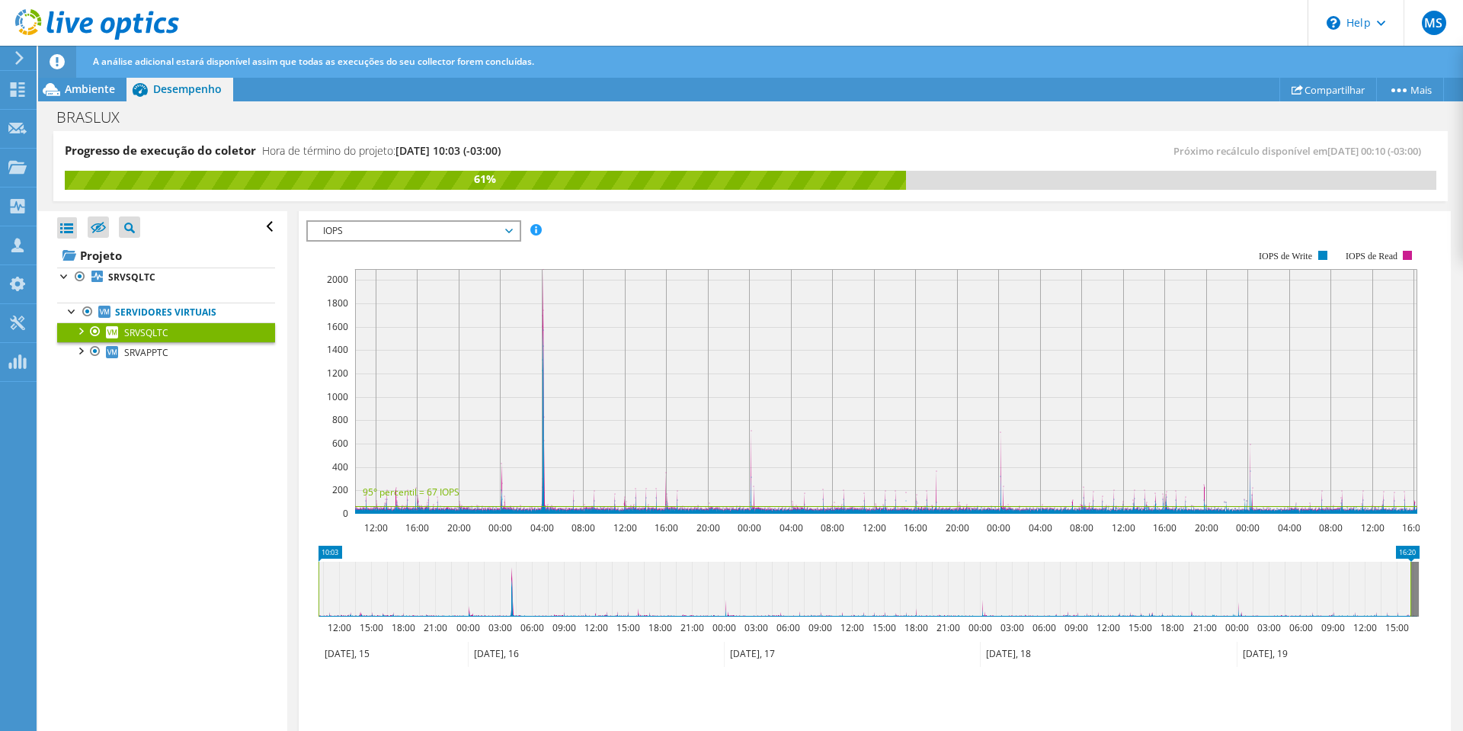
click at [444, 237] on span "IOPS" at bounding box center [413, 231] width 196 height 18
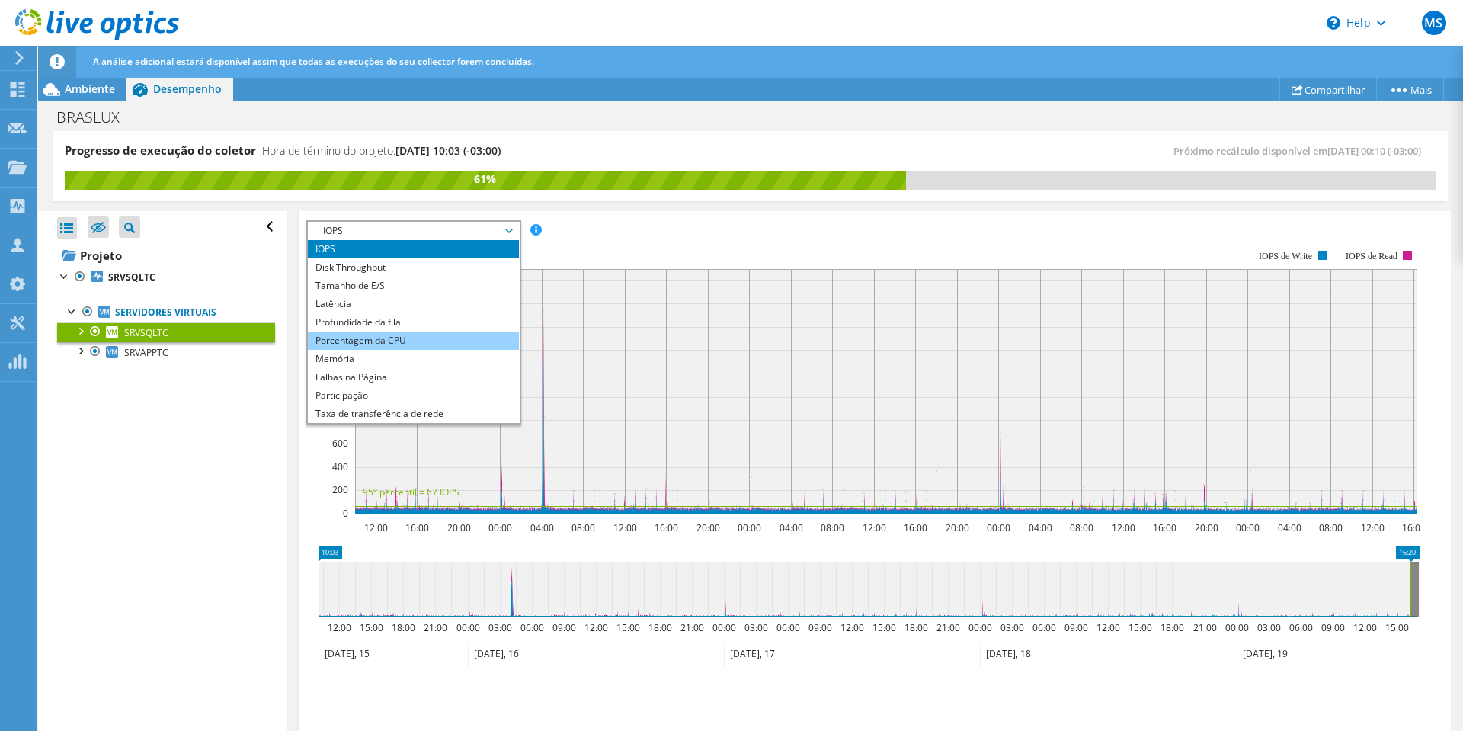
click at [388, 333] on li "Porcentagem da CPU" at bounding box center [413, 340] width 211 height 18
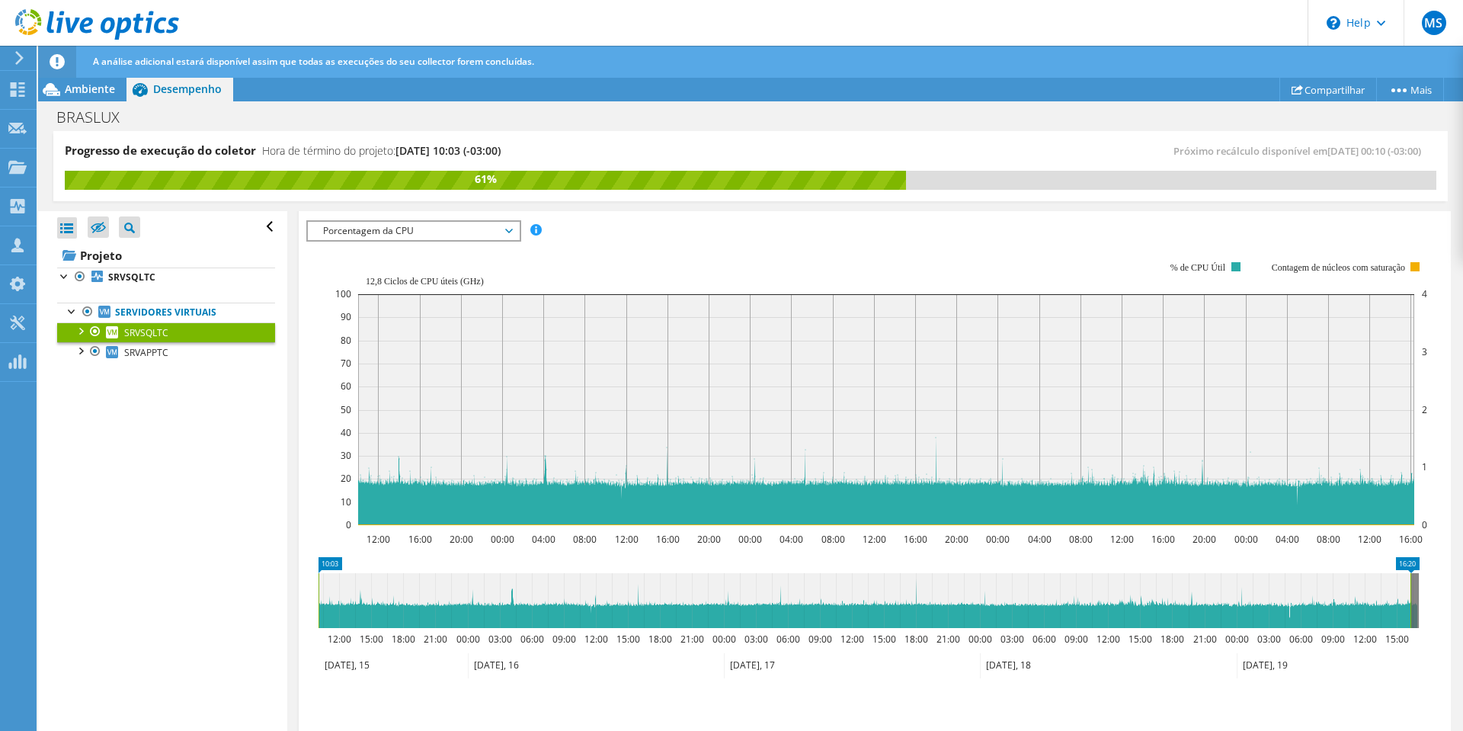
click at [518, 235] on span "Porcentagem da CPU" at bounding box center [413, 231] width 211 height 18
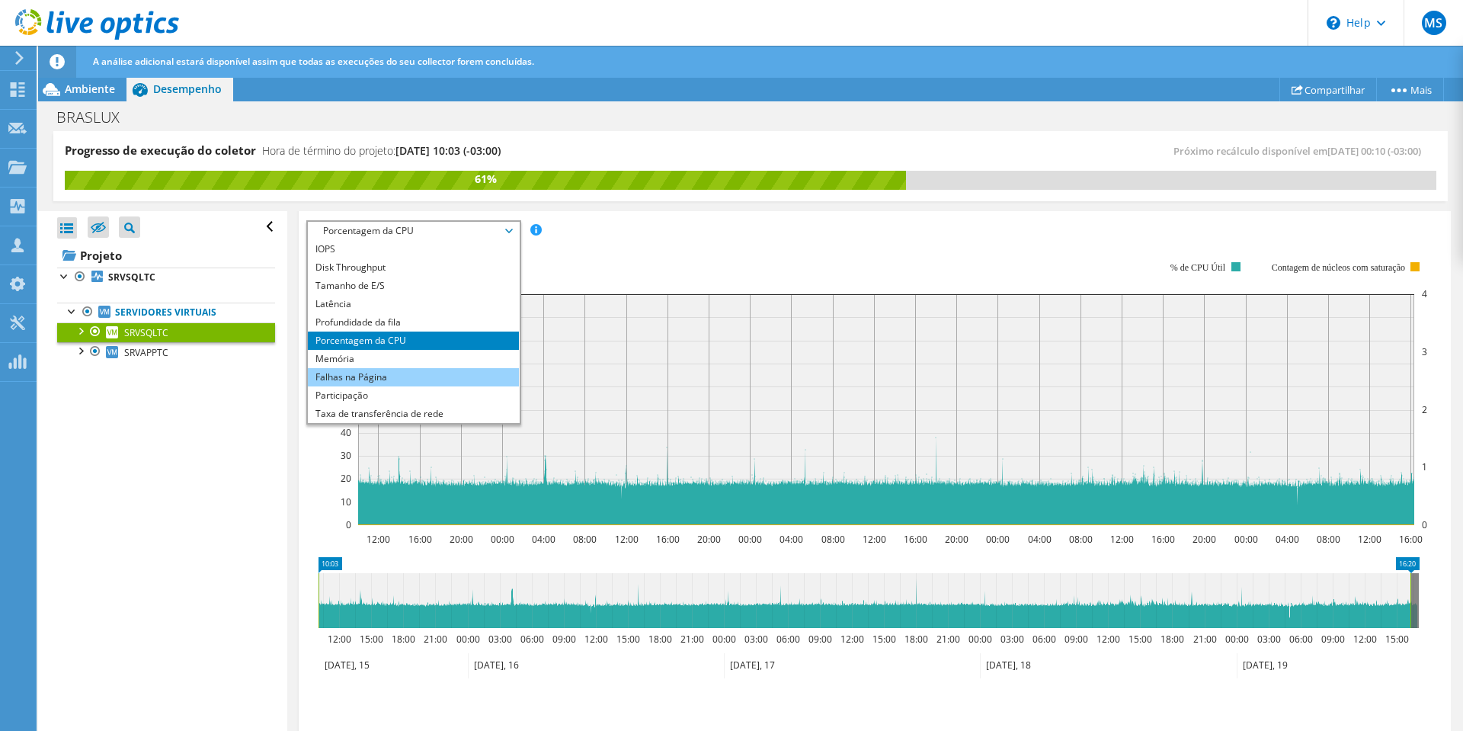
click at [376, 373] on li "Falhas na Página" at bounding box center [413, 377] width 211 height 18
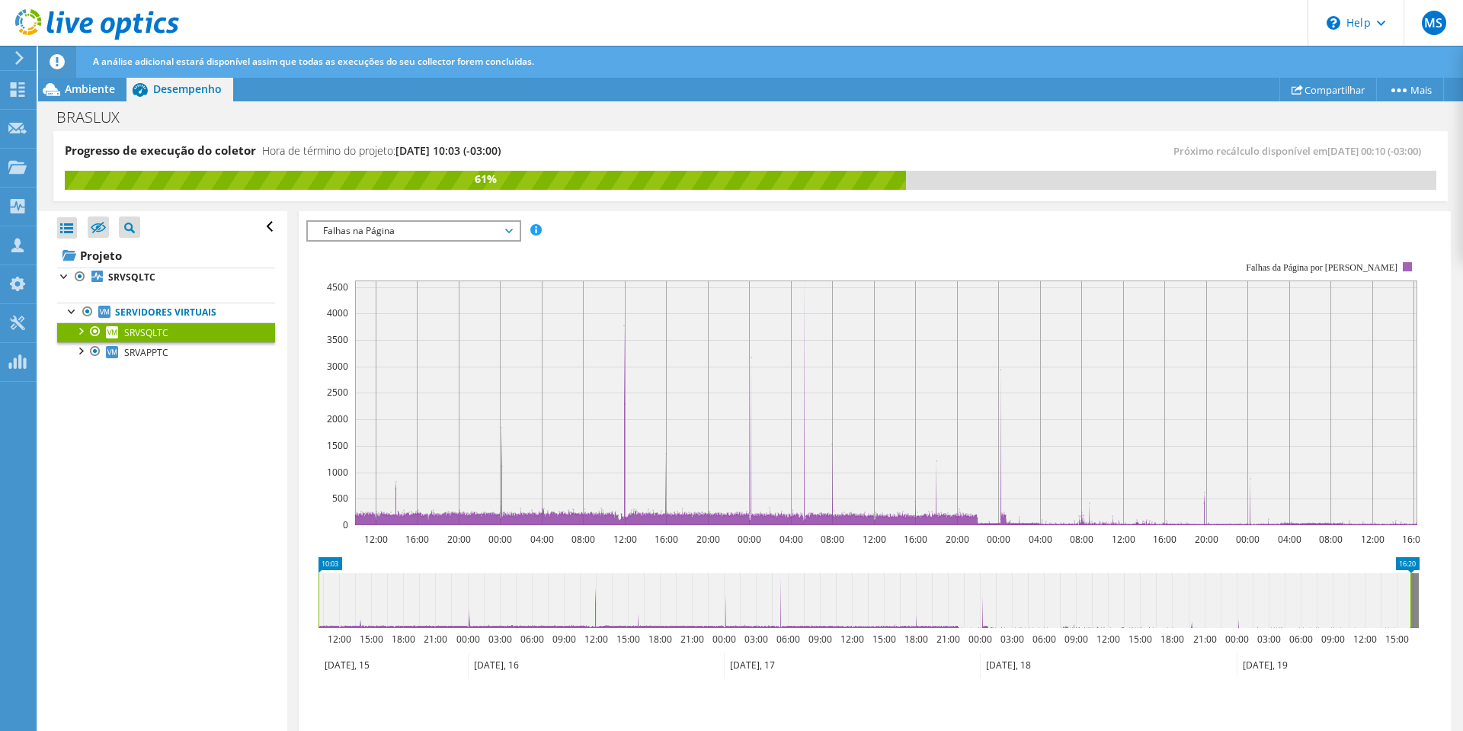
click at [507, 227] on span "Falhas na Página" at bounding box center [413, 231] width 196 height 18
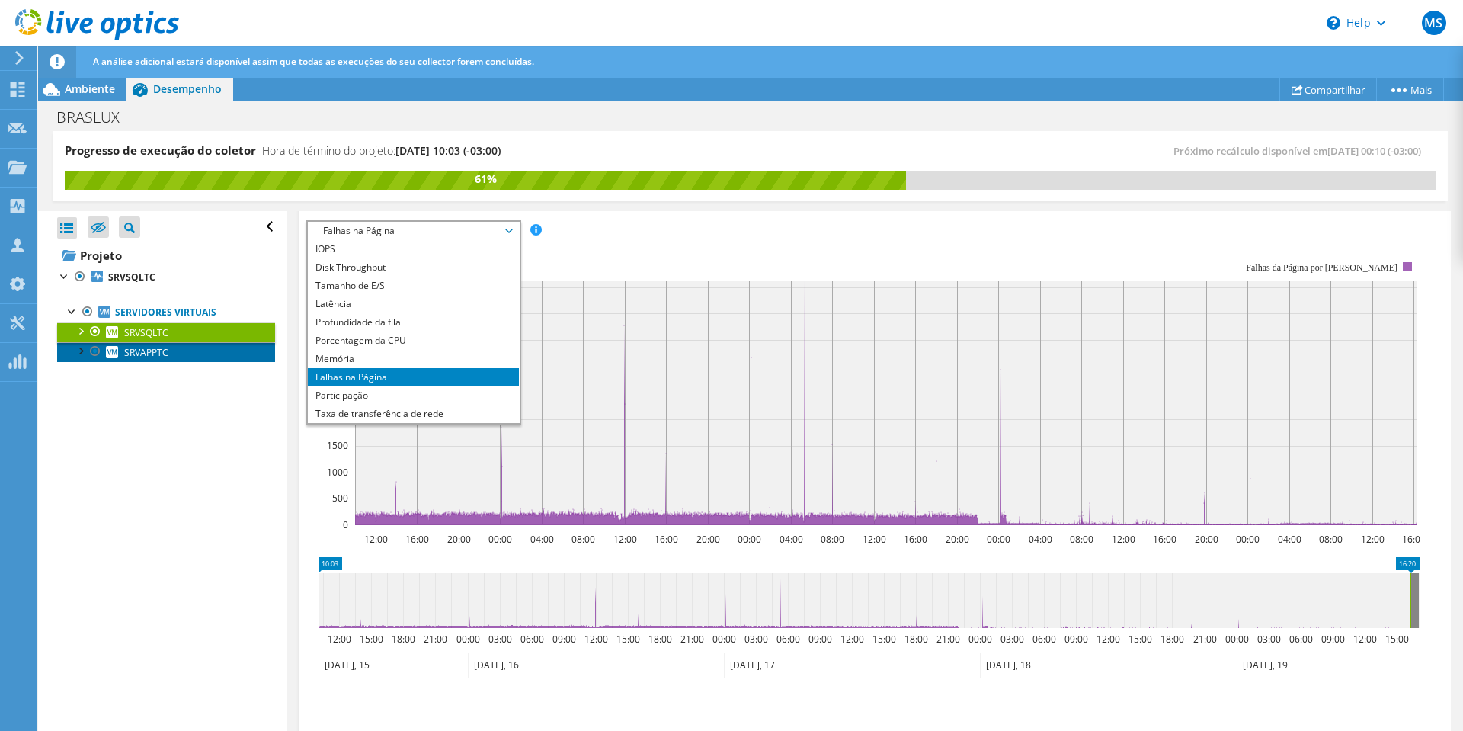
click at [165, 357] on span "SRVAPPTC" at bounding box center [146, 352] width 44 height 13
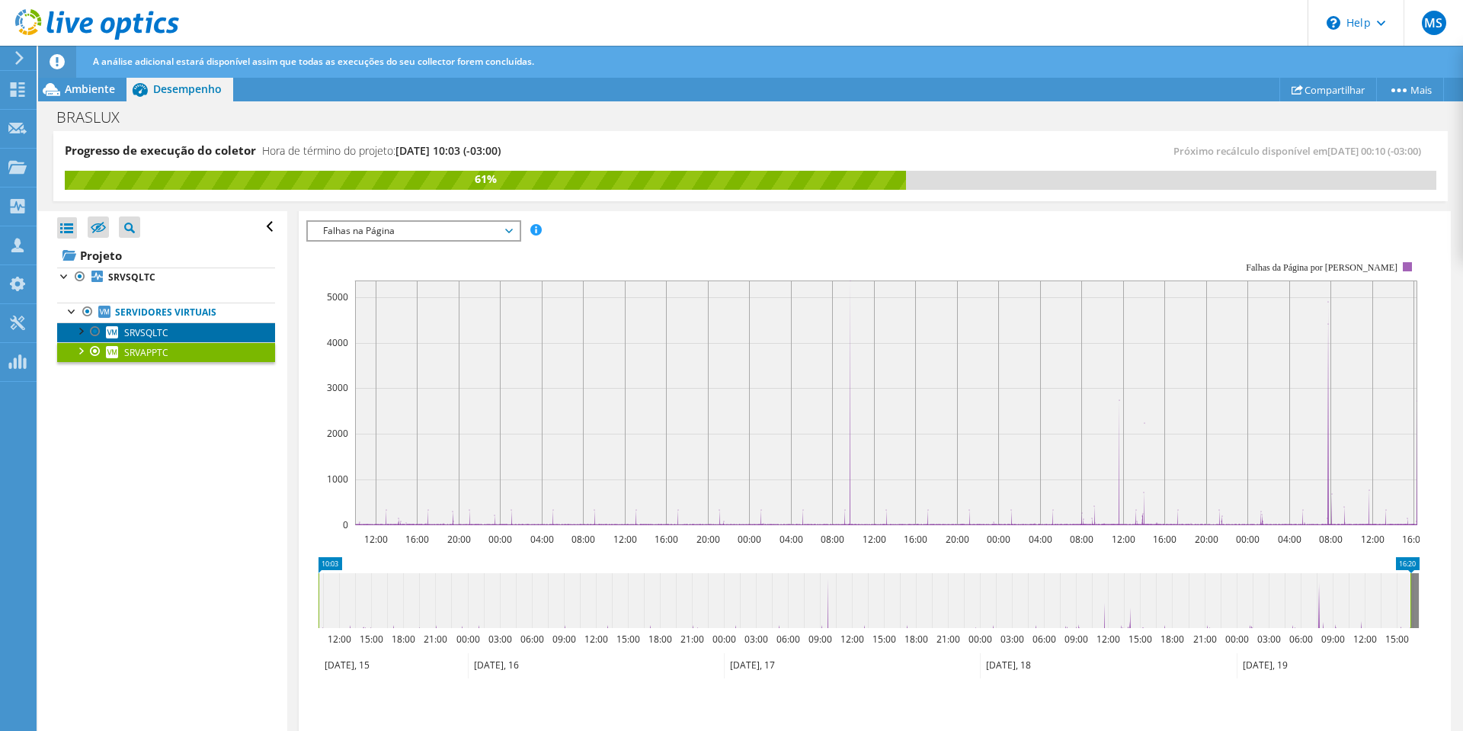
click at [174, 331] on link "SRVSQLTC" at bounding box center [166, 332] width 218 height 20
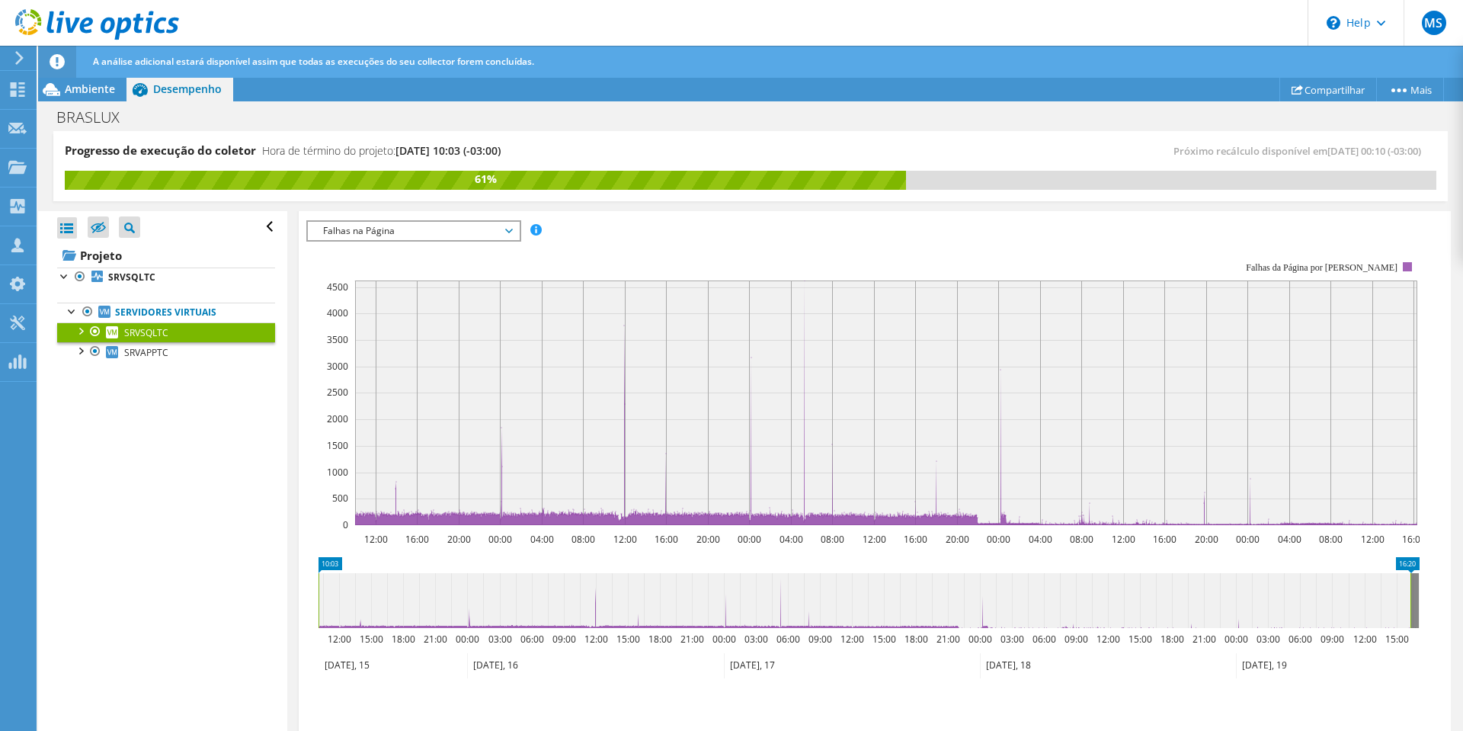
click at [491, 229] on span "Falhas na Página" at bounding box center [413, 231] width 196 height 18
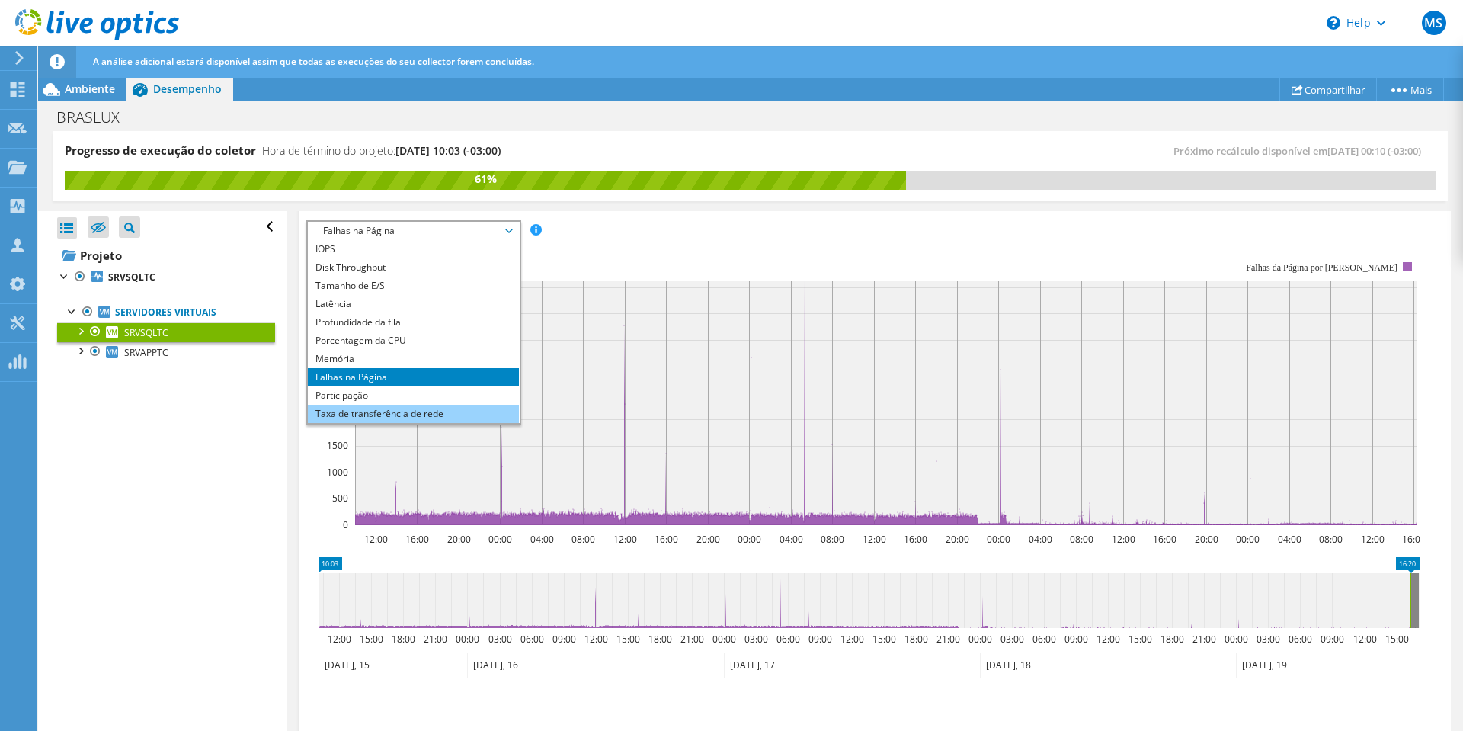
click at [395, 411] on li "Taxa de transferência de rede" at bounding box center [413, 414] width 211 height 18
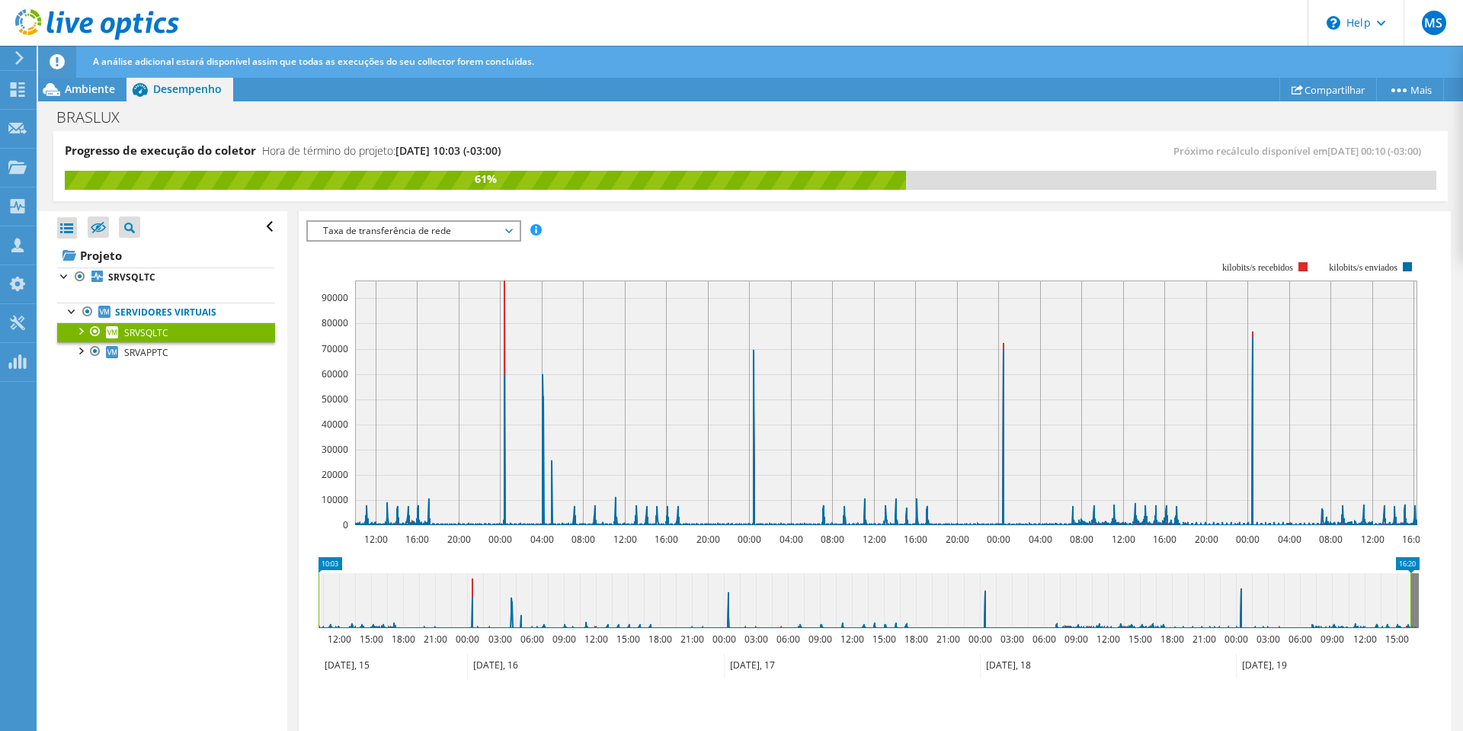
click at [461, 222] on span "Taxa de transferência de rede" at bounding box center [413, 231] width 196 height 18
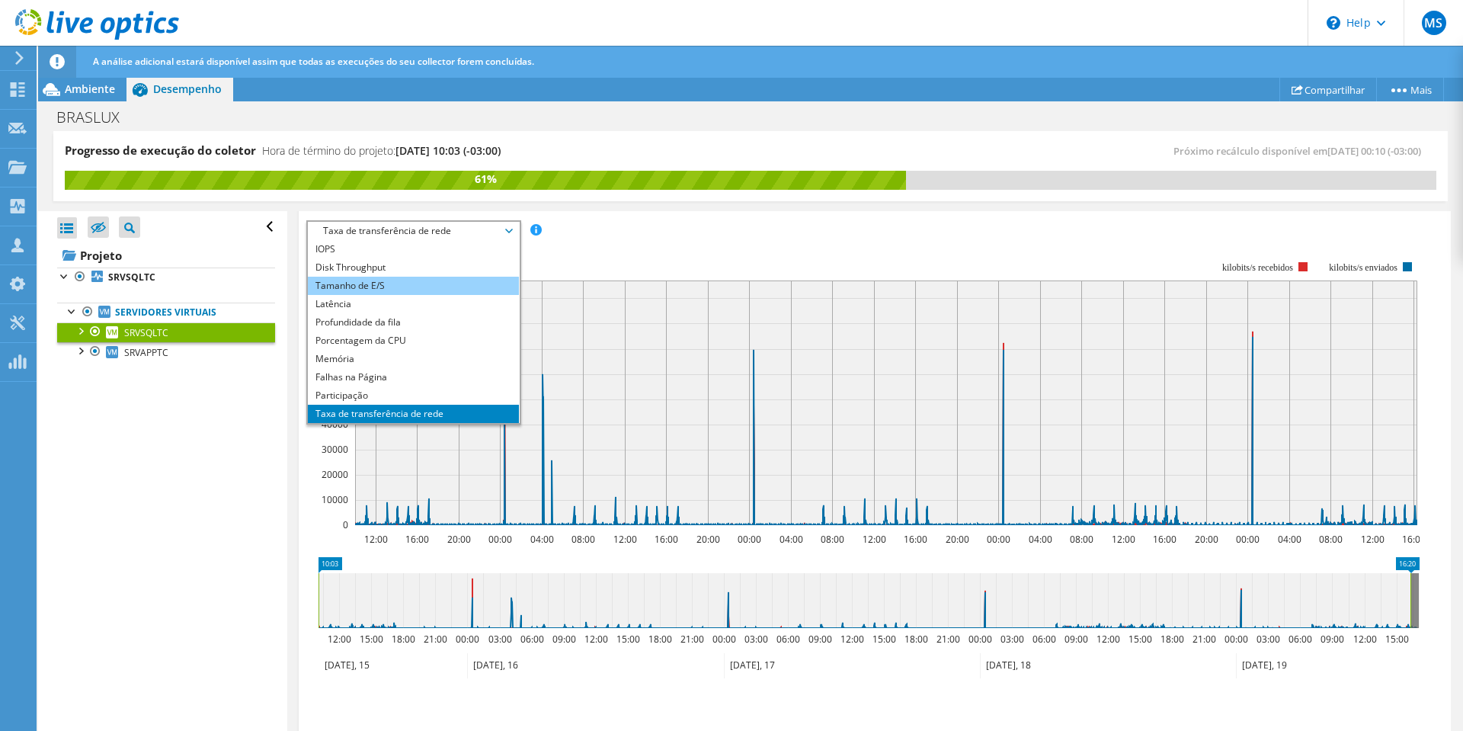
click at [393, 291] on li "Tamanho de E/S" at bounding box center [413, 286] width 211 height 18
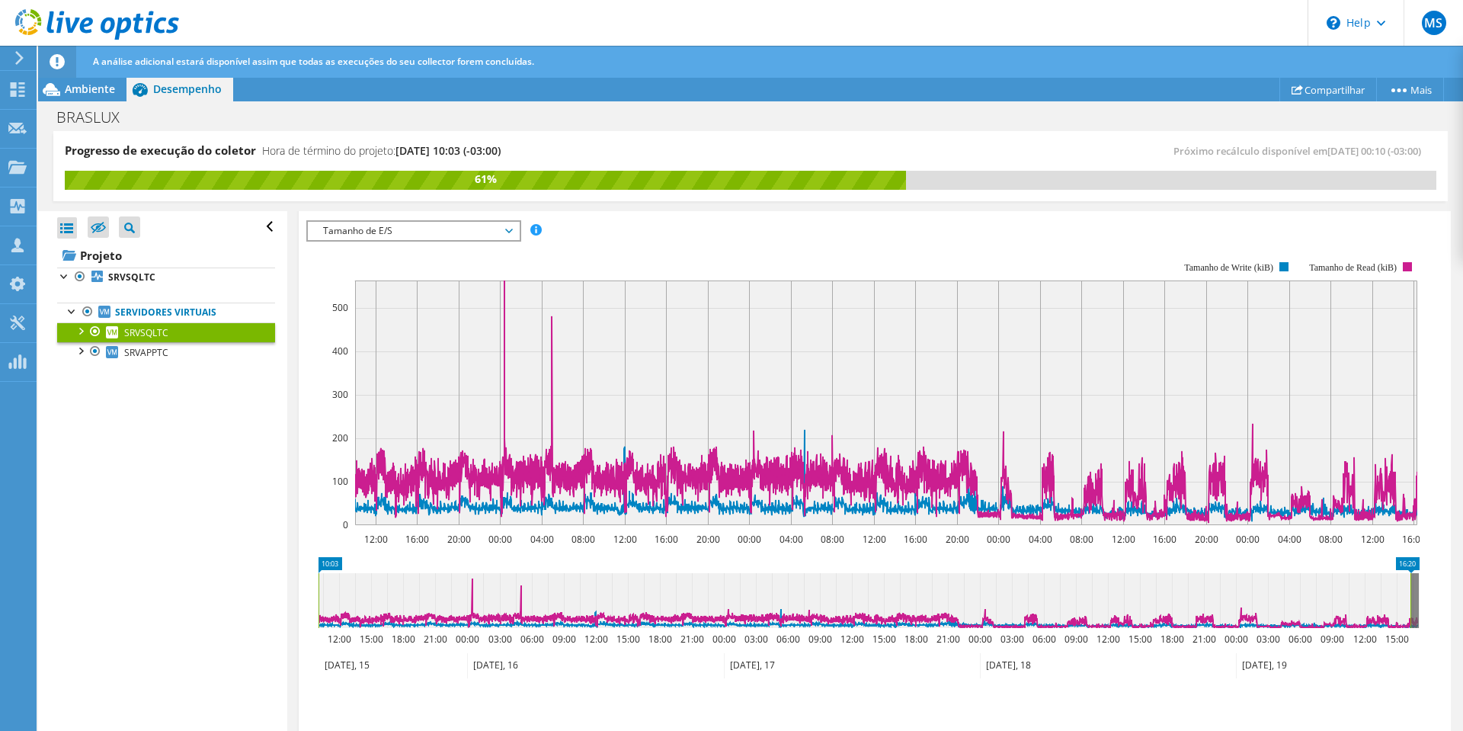
click at [501, 233] on span "Tamanho de E/S" at bounding box center [413, 231] width 196 height 18
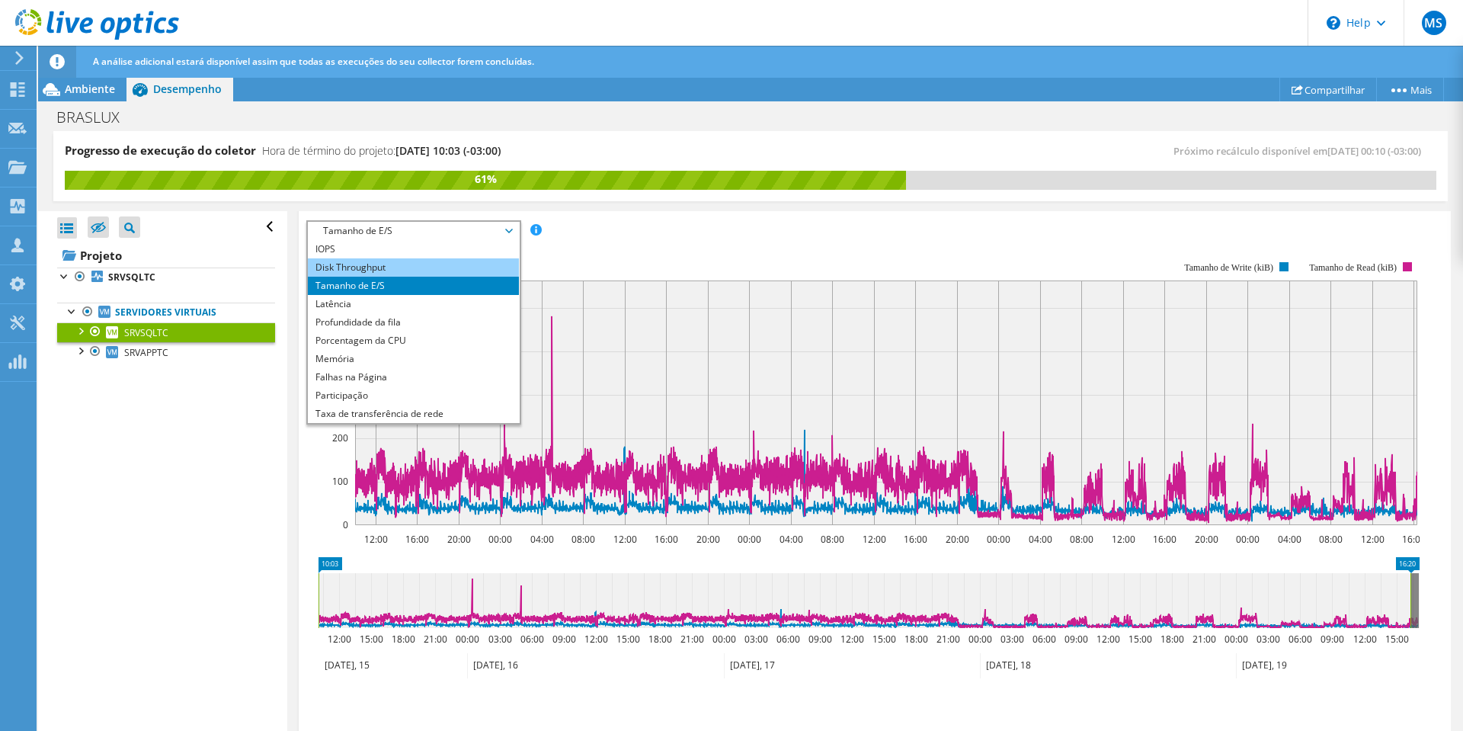
click at [379, 259] on li "Disk Throughput" at bounding box center [413, 267] width 211 height 18
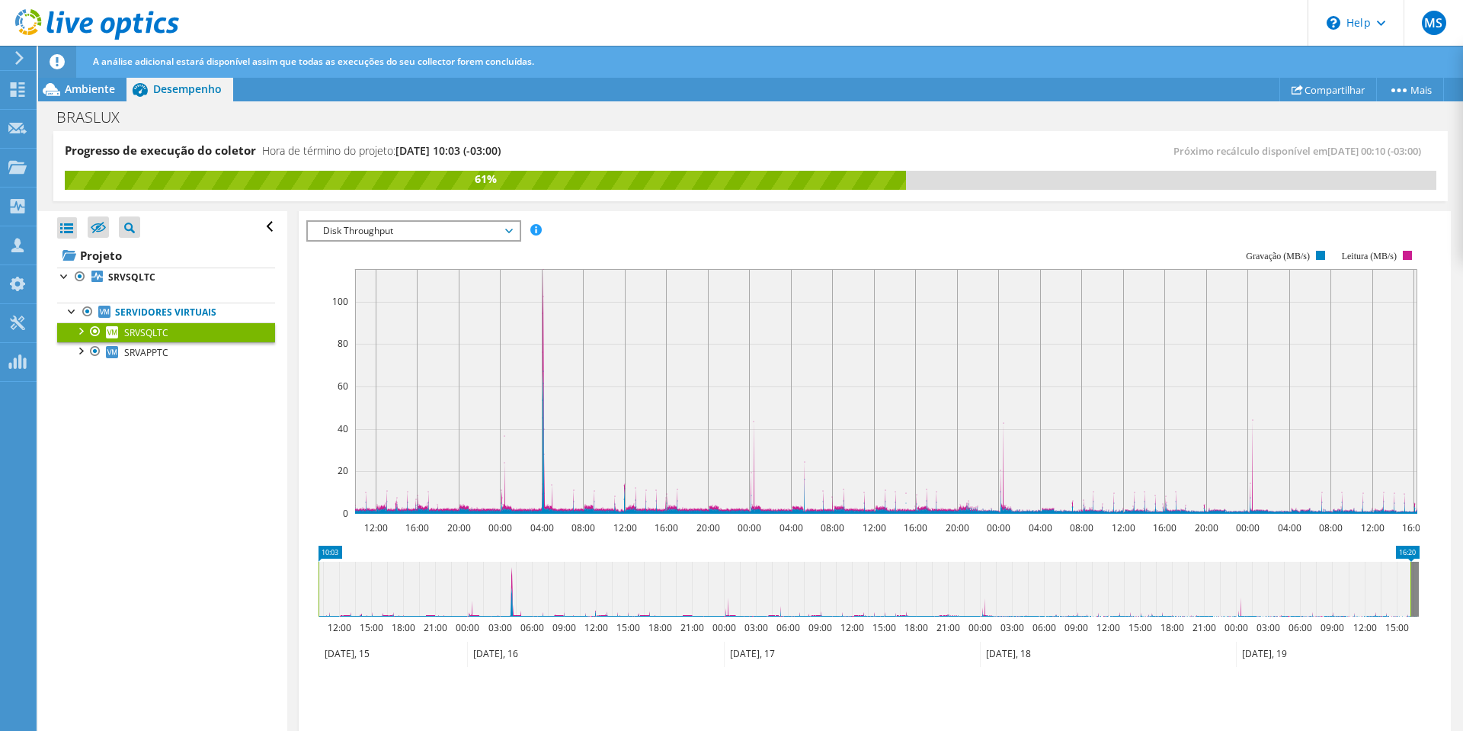
click at [495, 227] on span "Disk Throughput" at bounding box center [413, 231] width 196 height 18
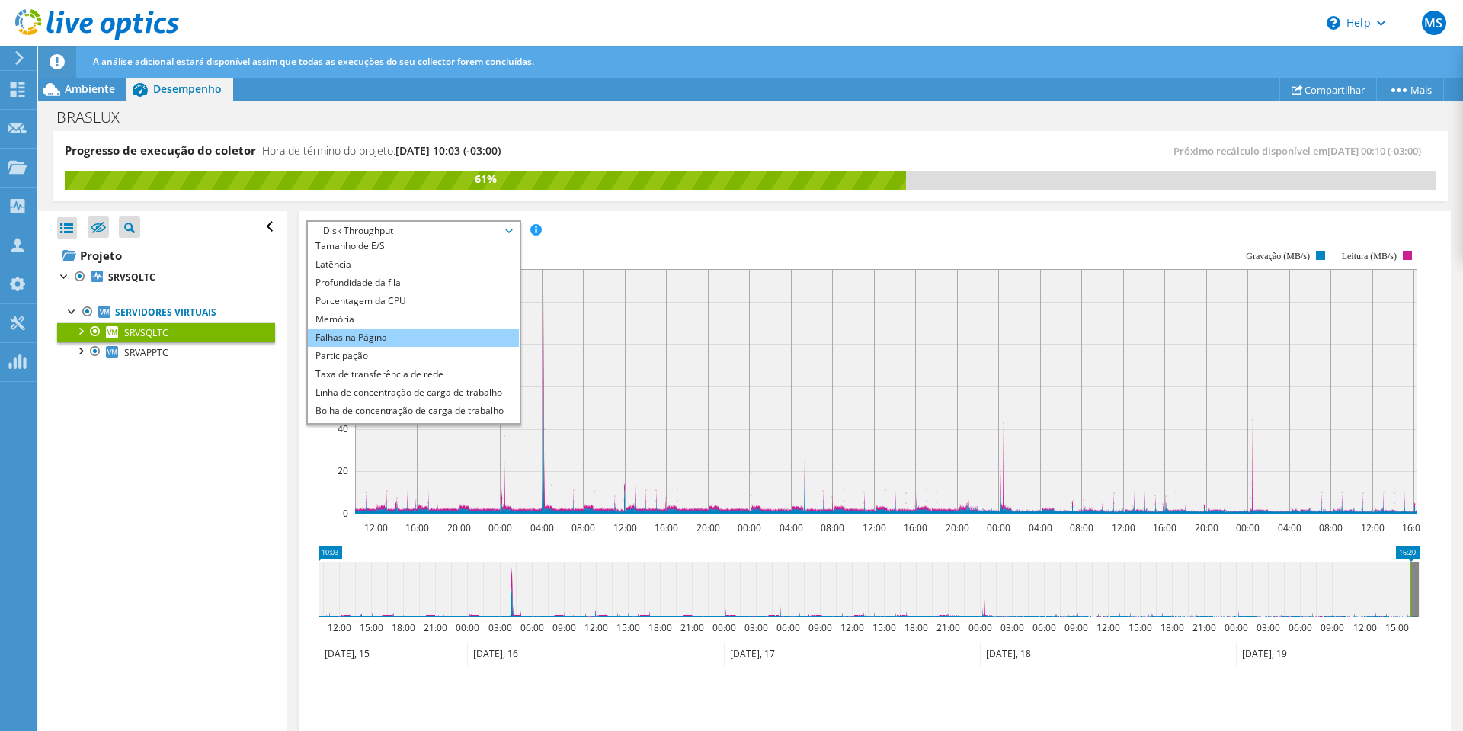
scroll to position [55, 0]
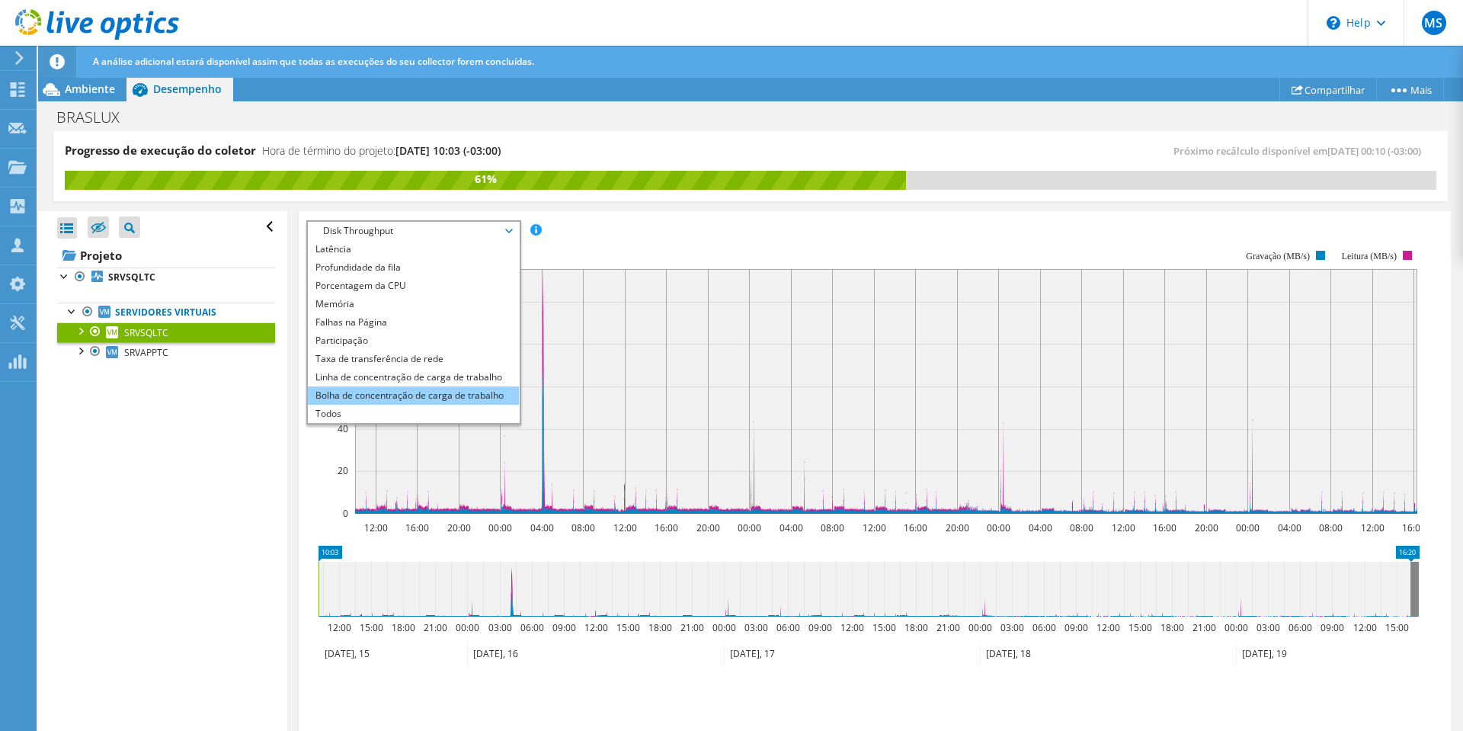
click at [392, 395] on li "Bolha de concentração de carga de trabalho" at bounding box center [413, 395] width 211 height 18
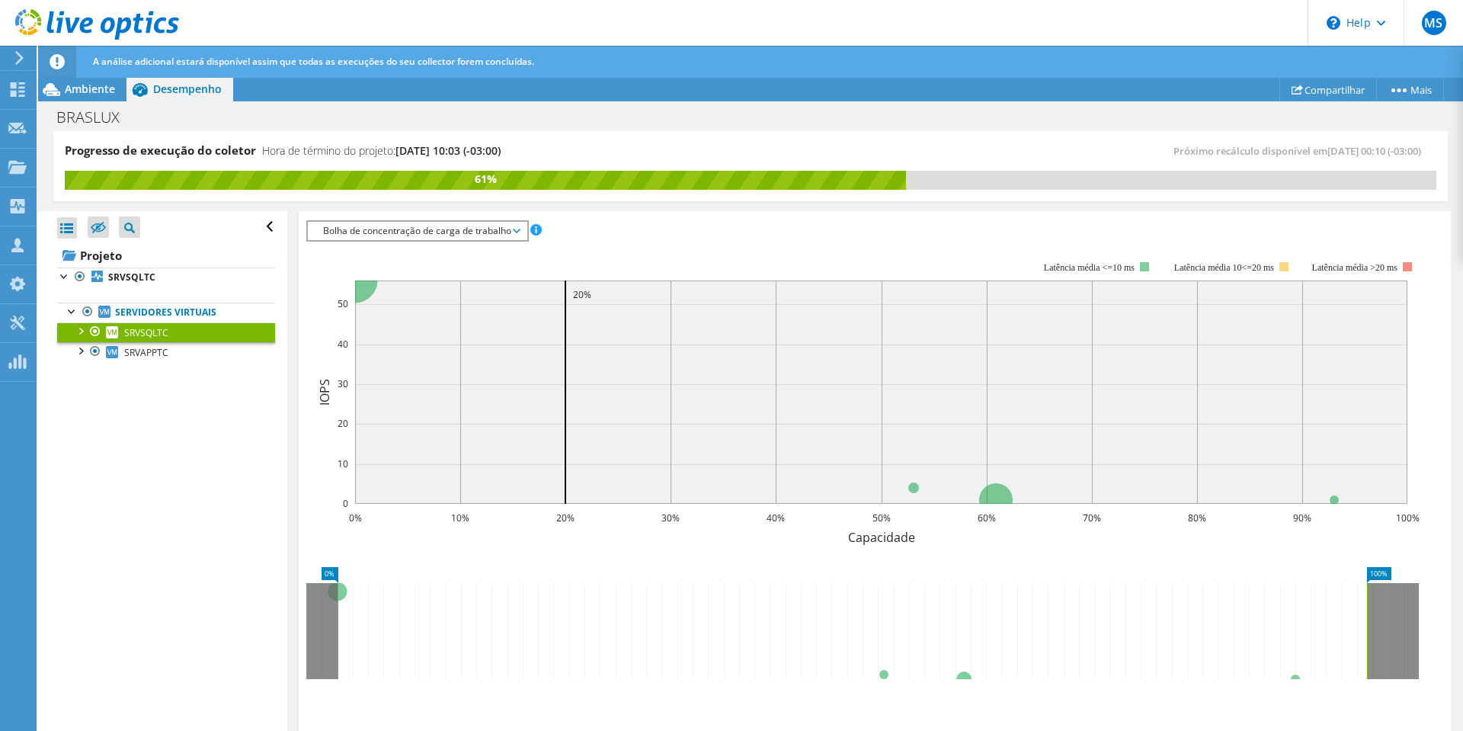
click at [464, 235] on span "Bolha de concentração de carga de trabalho" at bounding box center [416, 231] width 203 height 18
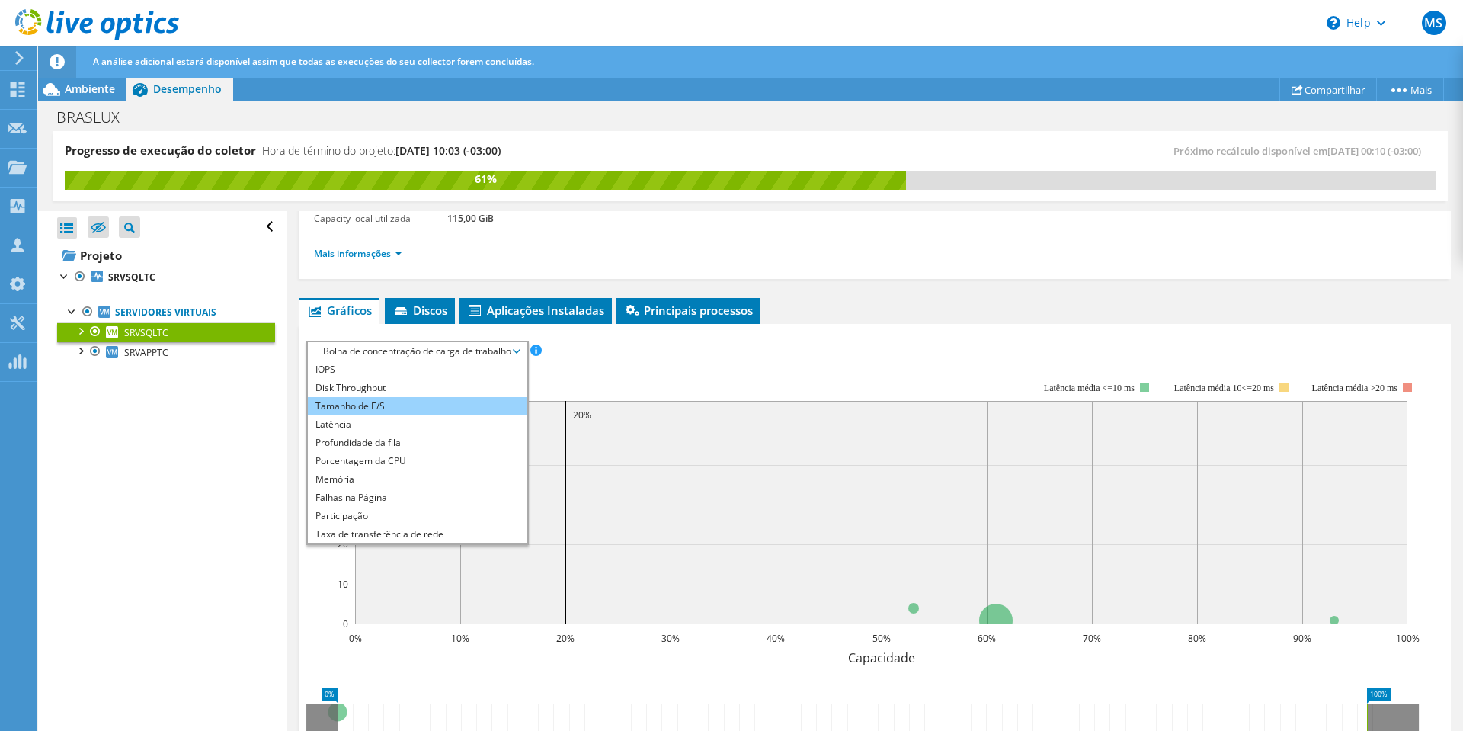
scroll to position [0, 0]
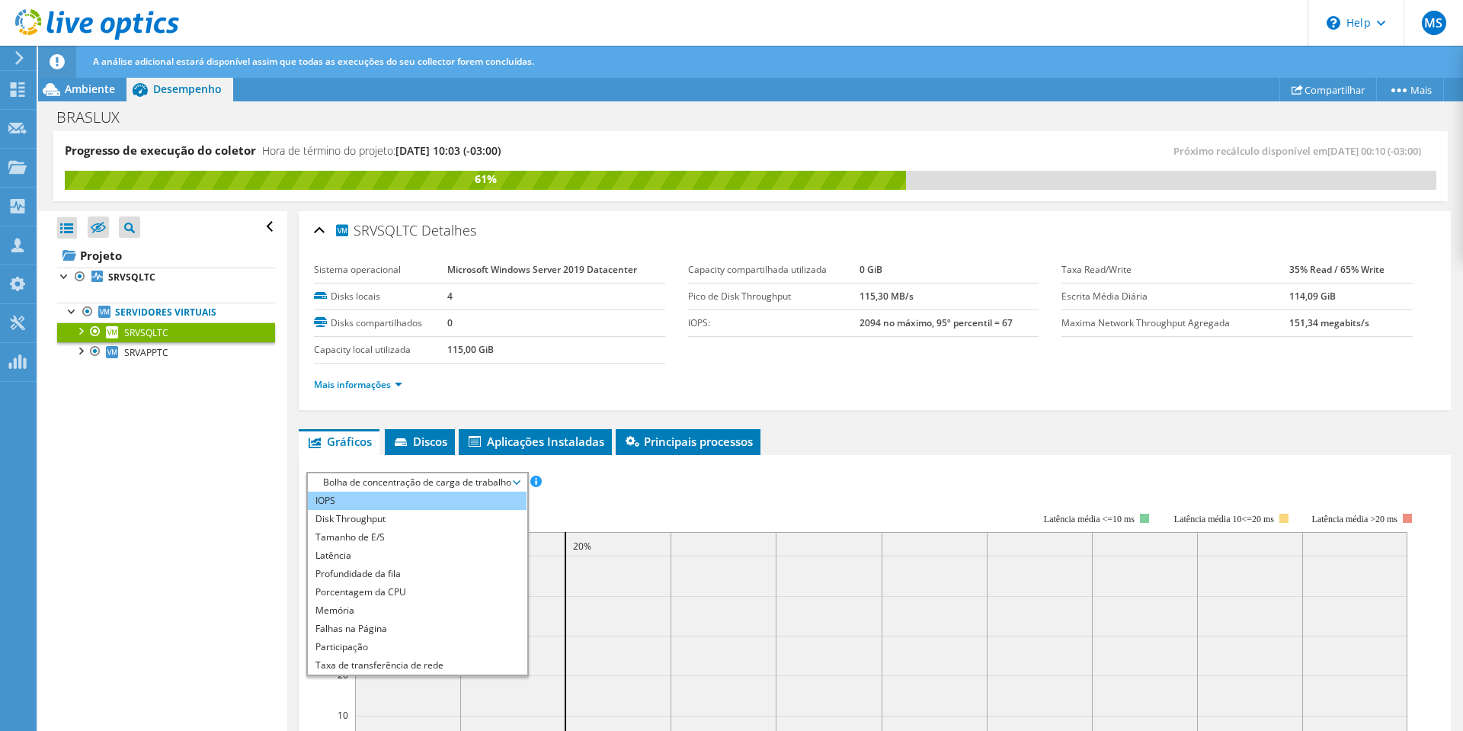
click at [369, 499] on li "IOPS" at bounding box center [417, 500] width 219 height 18
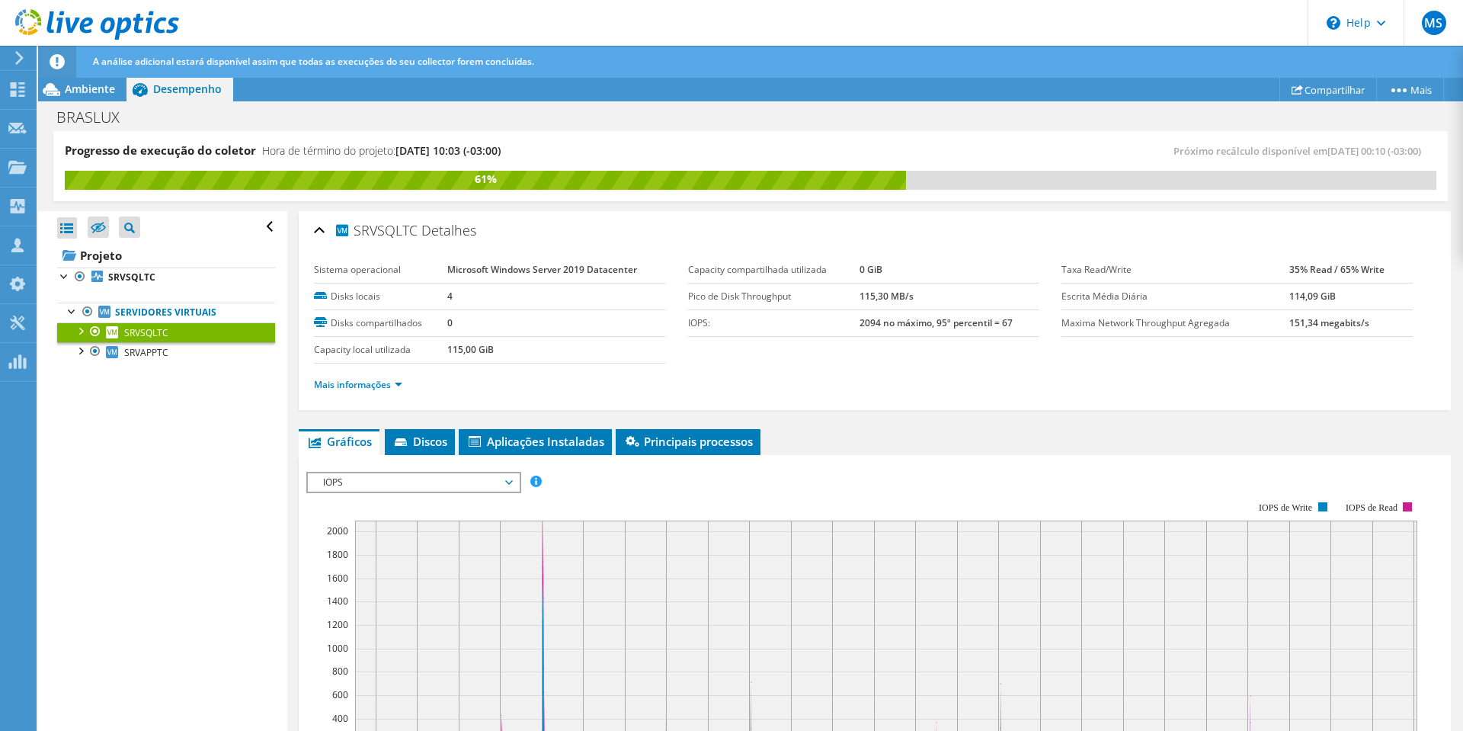
click at [421, 490] on span "IOPS" at bounding box center [413, 482] width 196 height 18
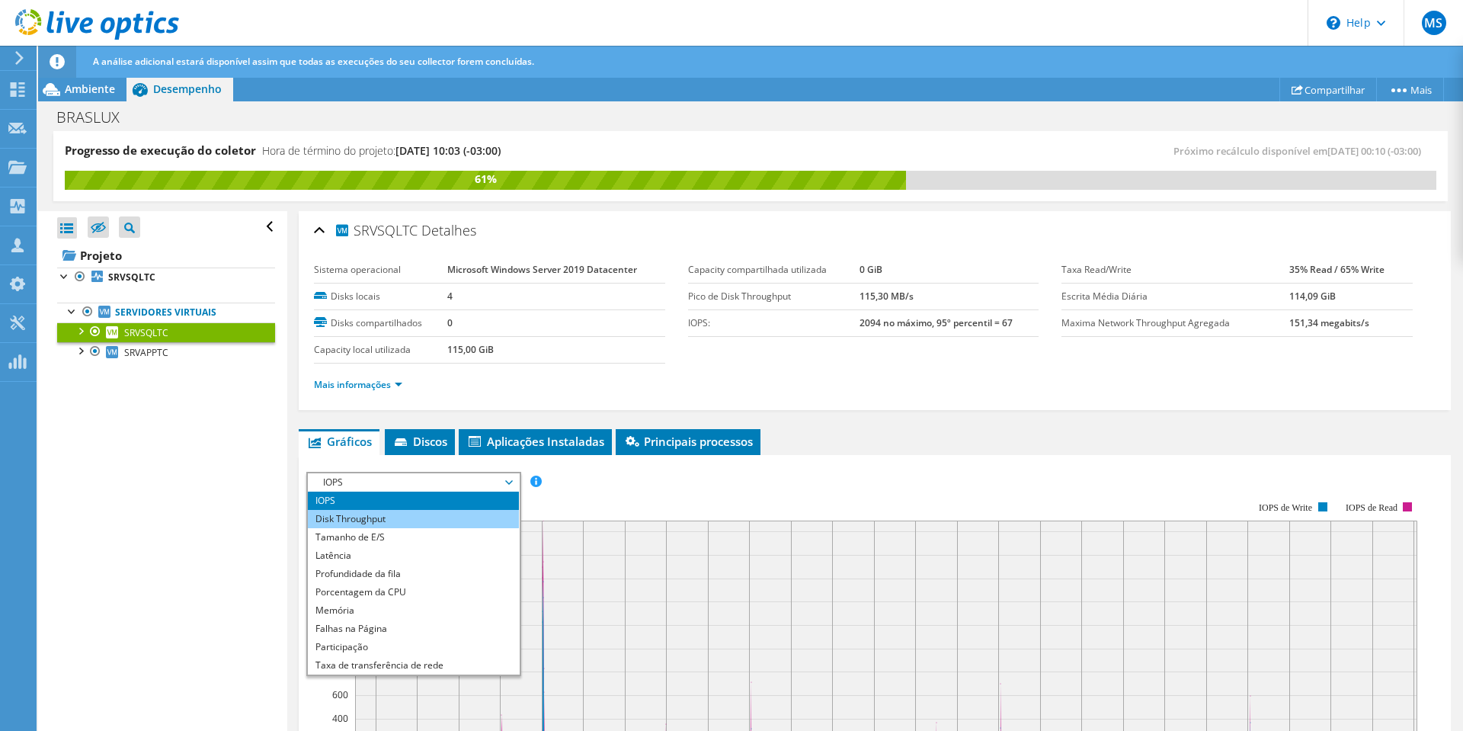
click at [367, 510] on li "Disk Throughput" at bounding box center [413, 519] width 211 height 18
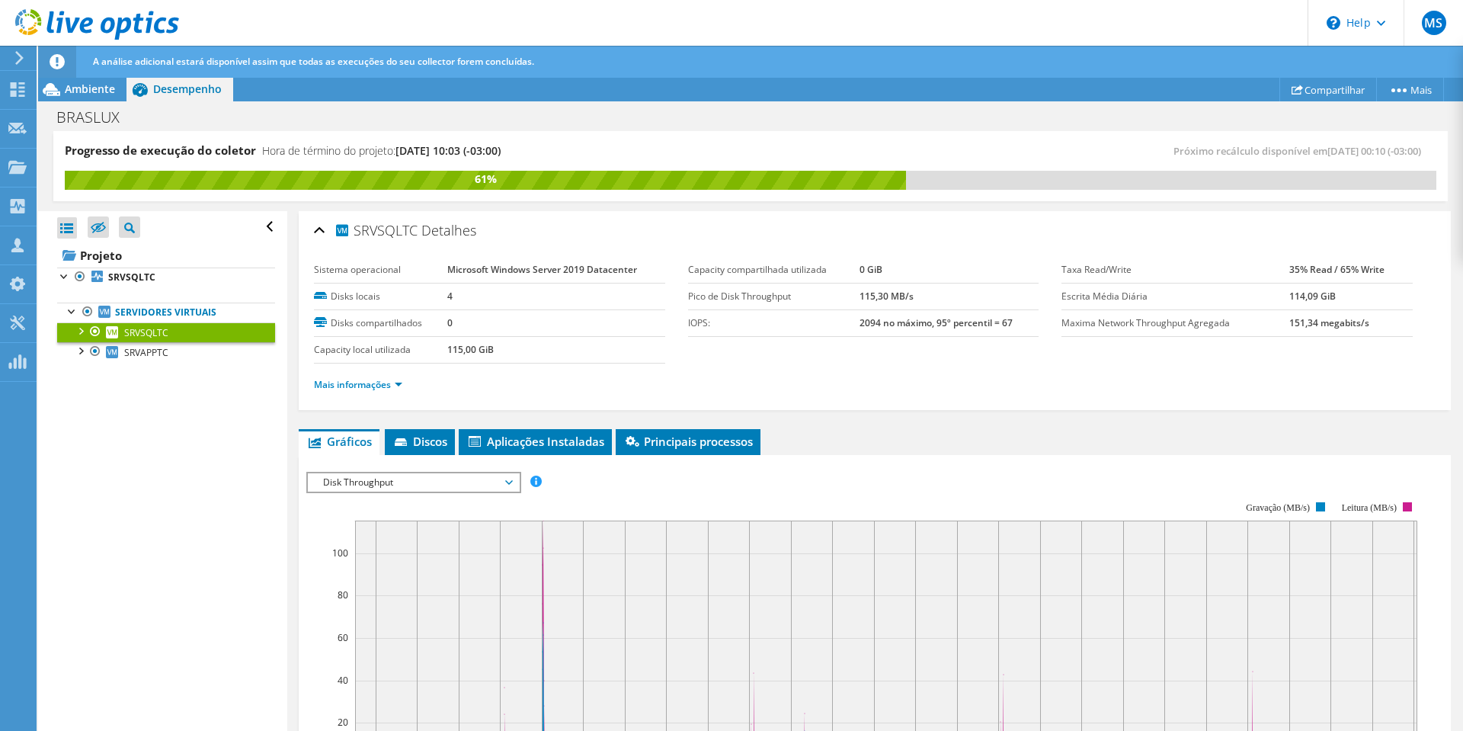
click at [447, 482] on span "Disk Throughput" at bounding box center [413, 482] width 196 height 18
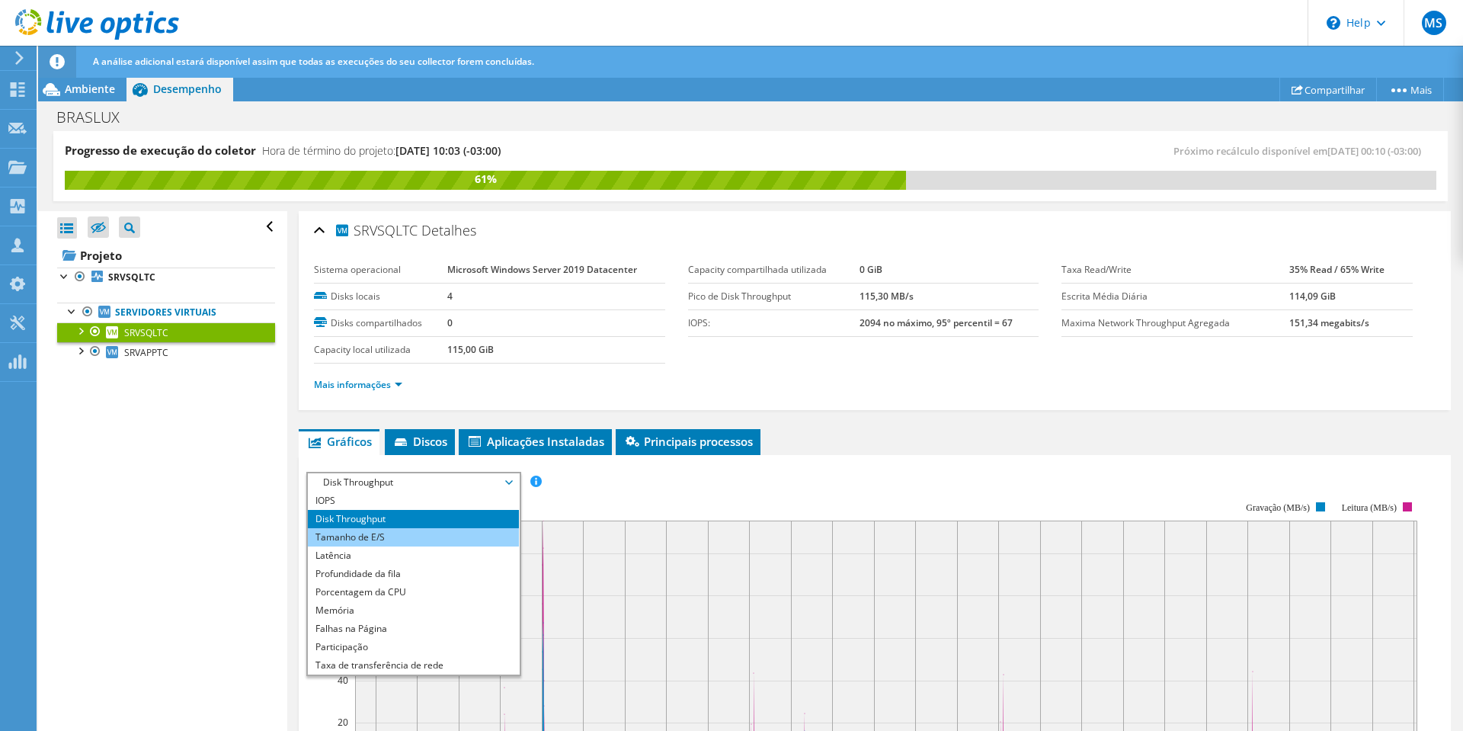
click at [362, 529] on li "Tamanho de E/S" at bounding box center [413, 537] width 211 height 18
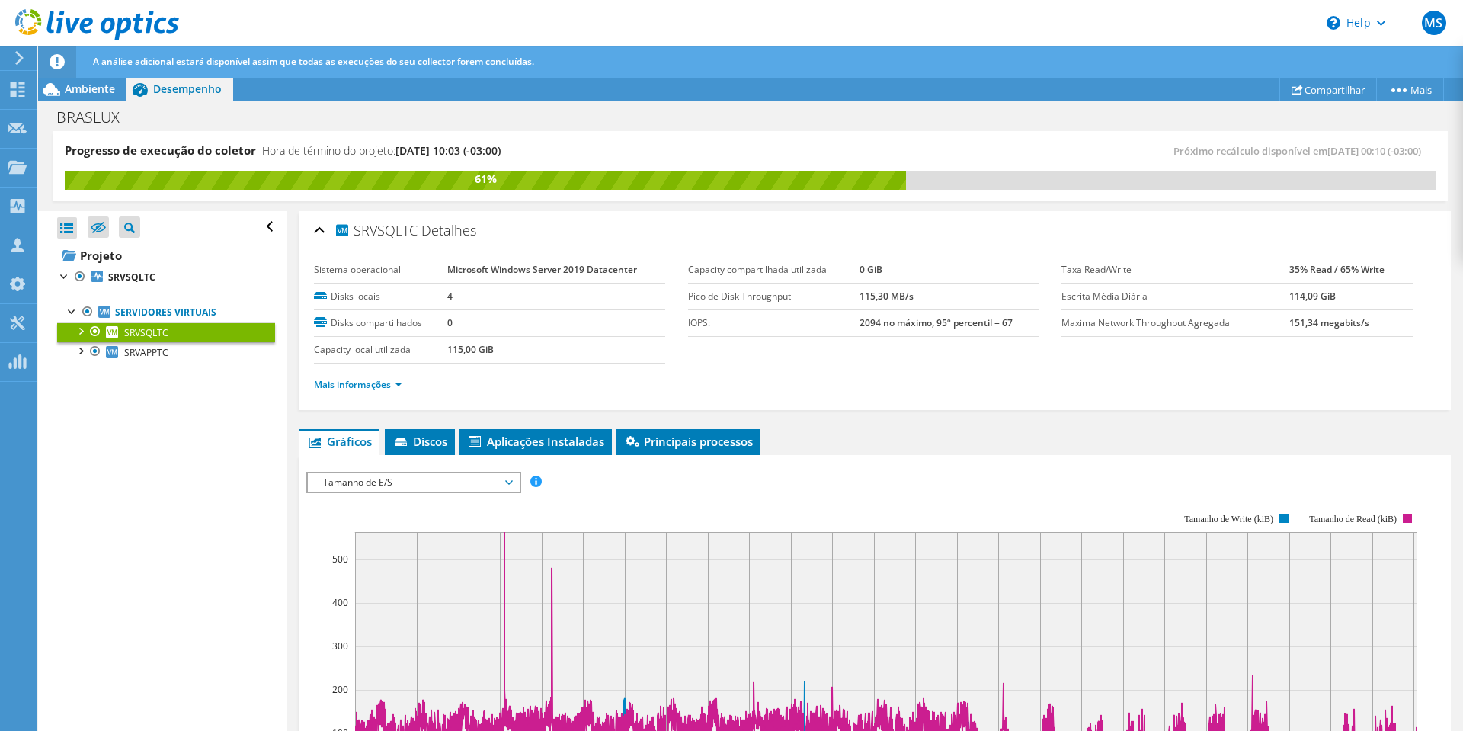
click at [356, 482] on span "Tamanho de E/S" at bounding box center [413, 482] width 196 height 18
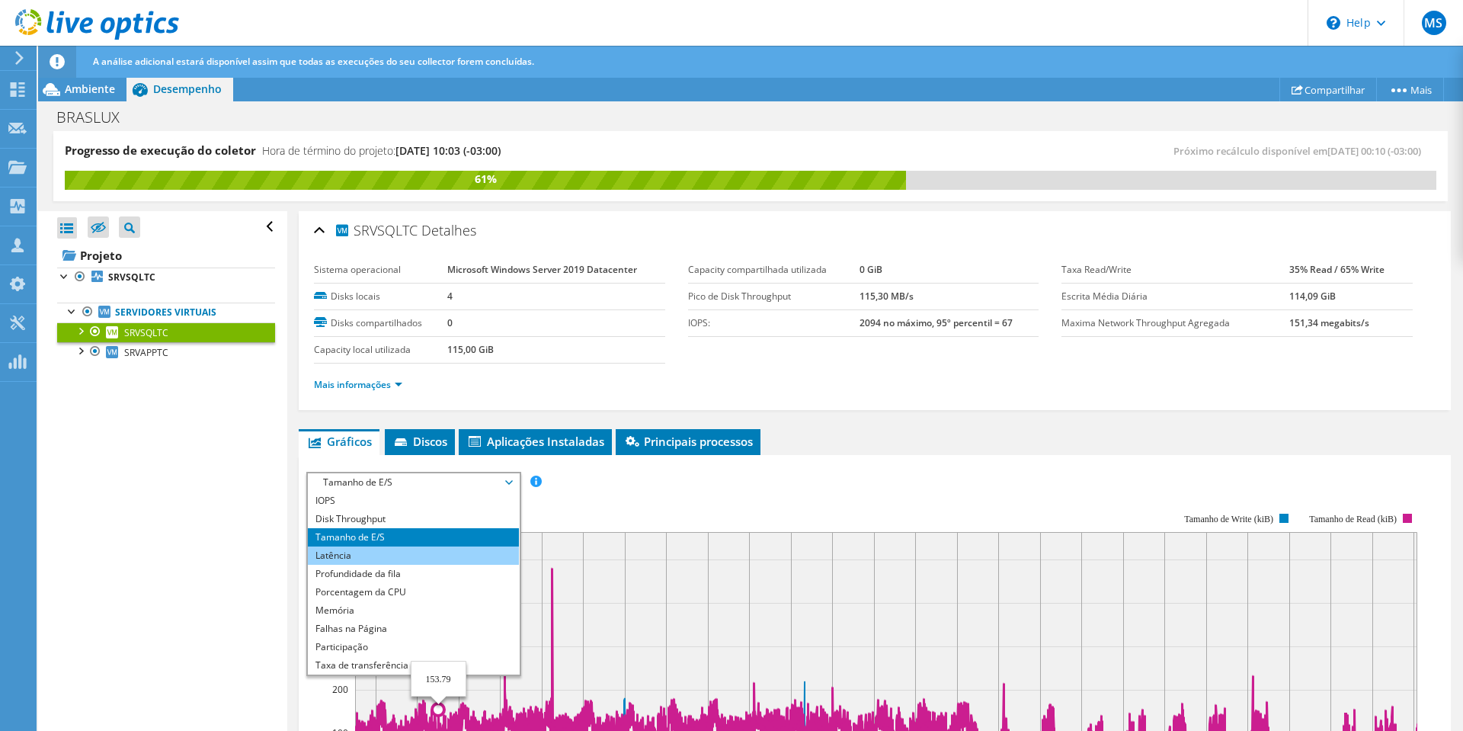
click at [379, 549] on li "Latência" at bounding box center [413, 555] width 211 height 18
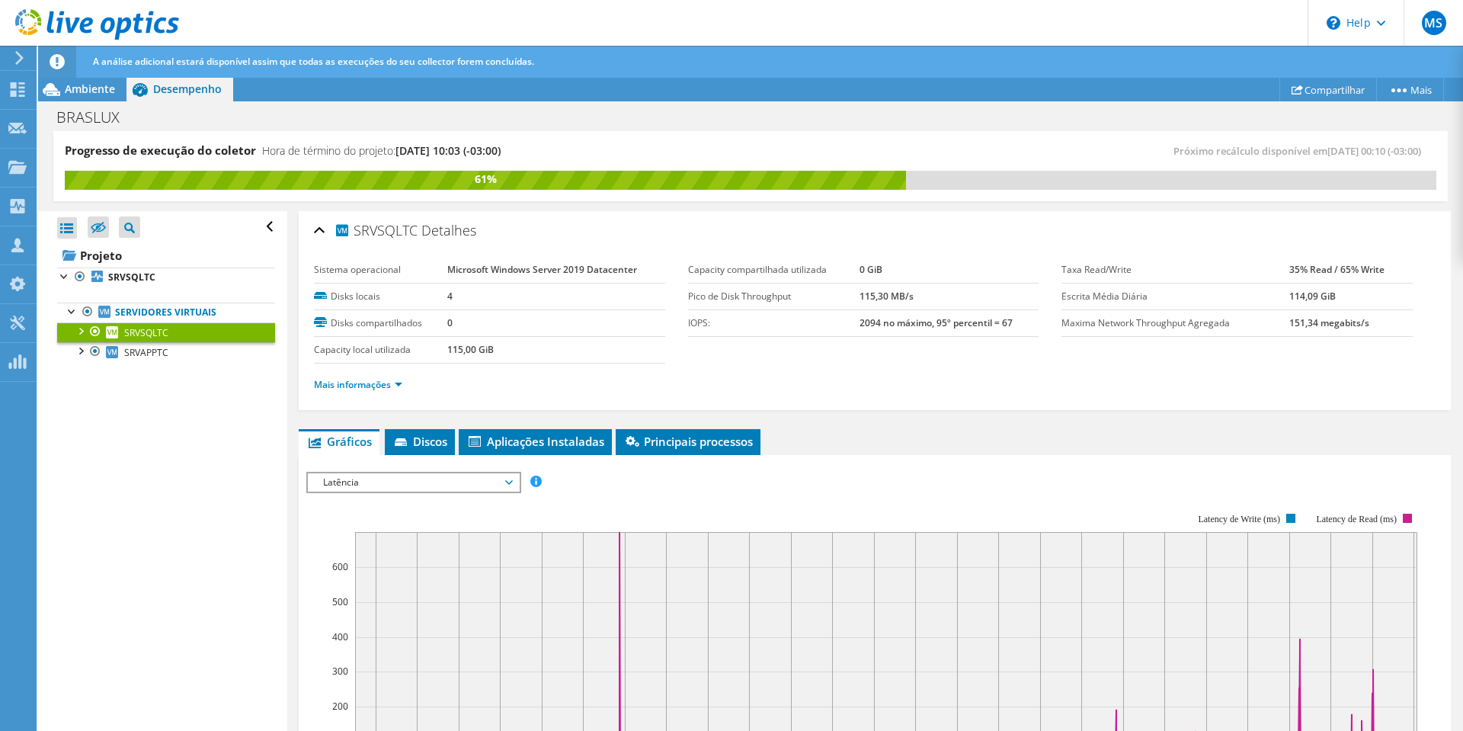
click at [377, 482] on span "Latência" at bounding box center [413, 482] width 196 height 18
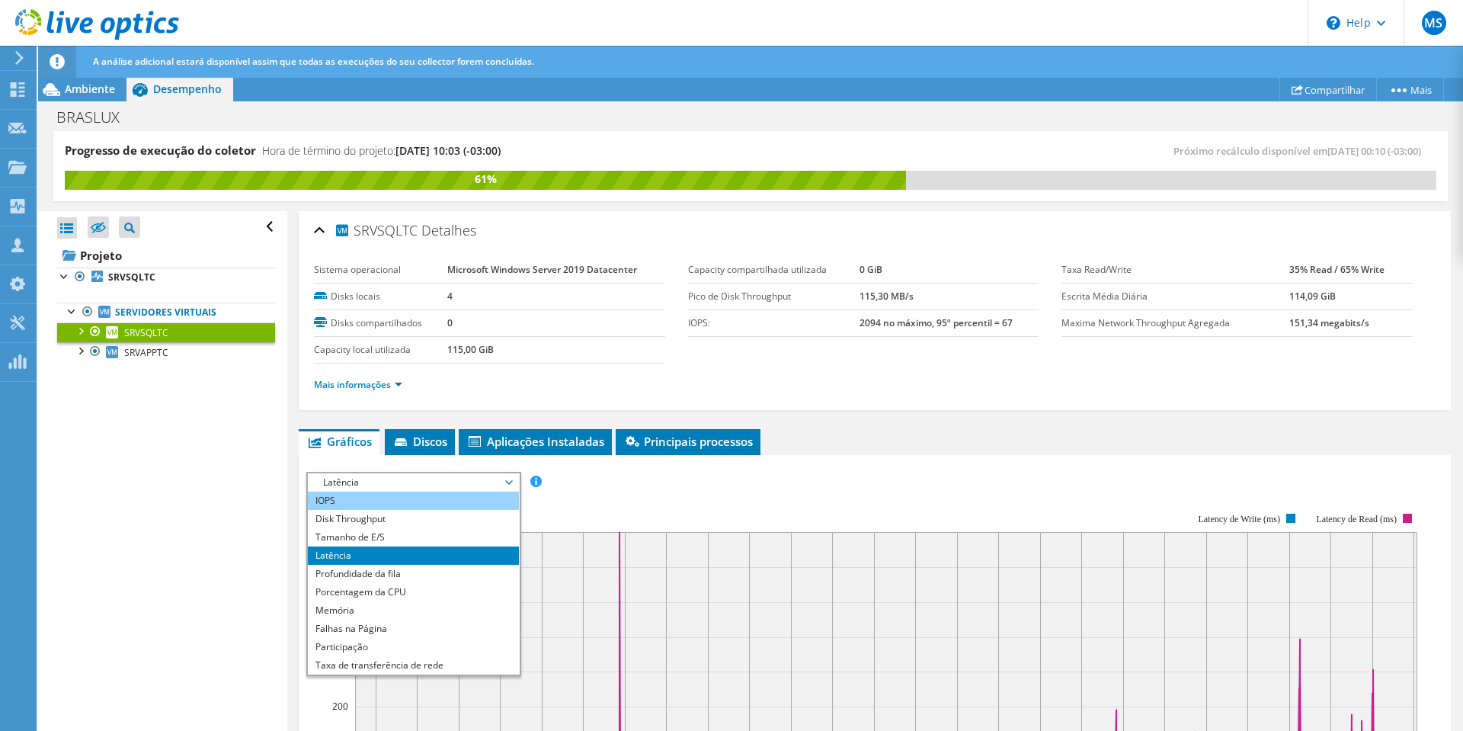
click at [342, 501] on li "IOPS" at bounding box center [413, 500] width 211 height 18
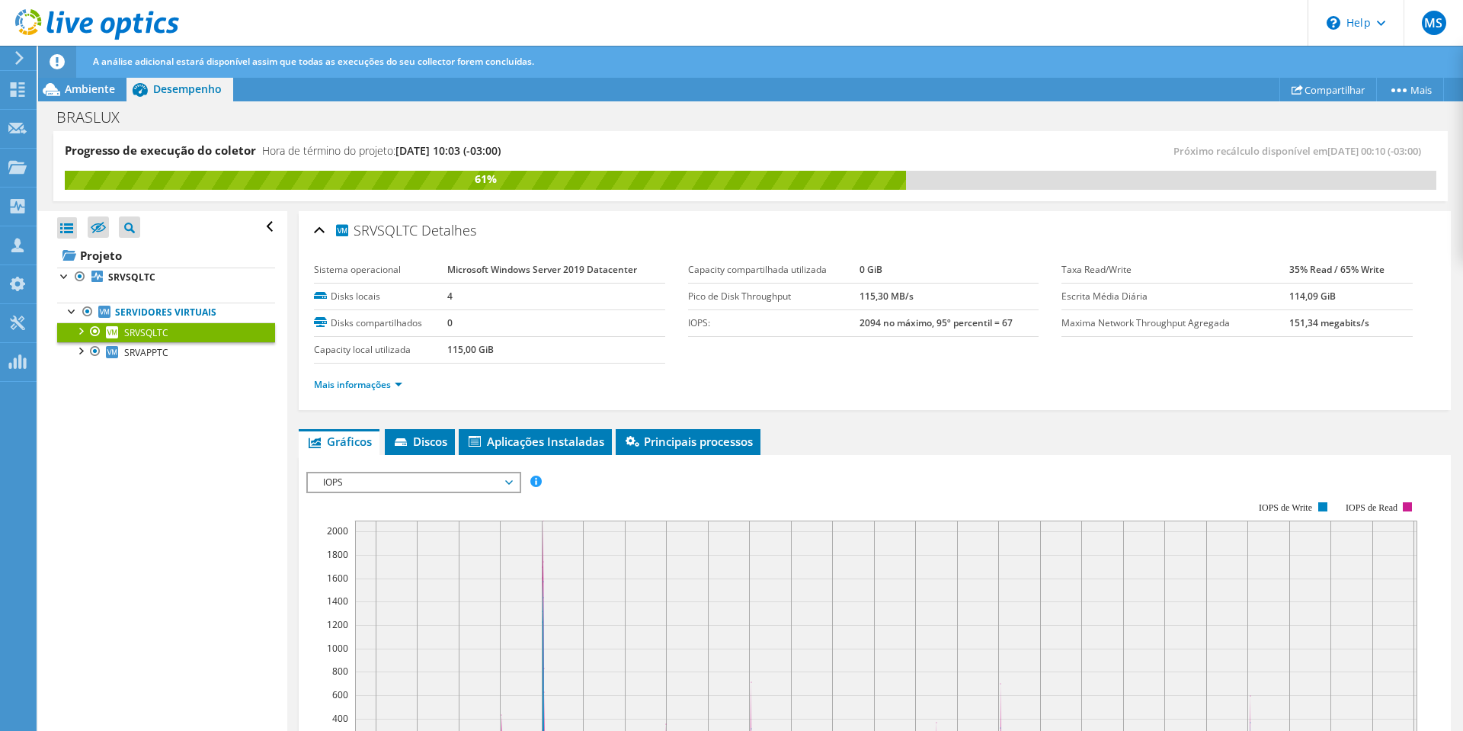
click at [362, 477] on span "IOPS" at bounding box center [413, 482] width 196 height 18
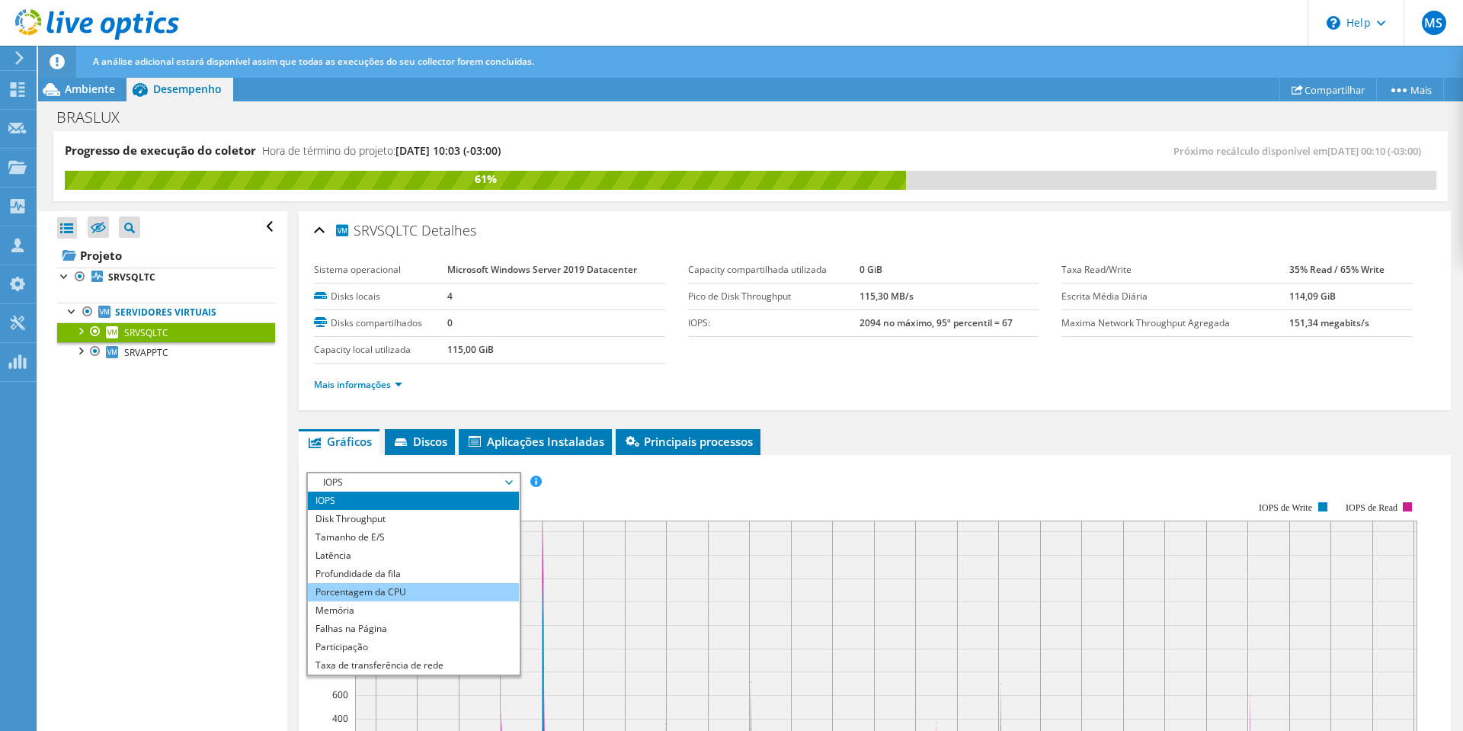
click at [364, 594] on li "Porcentagem da CPU" at bounding box center [413, 592] width 211 height 18
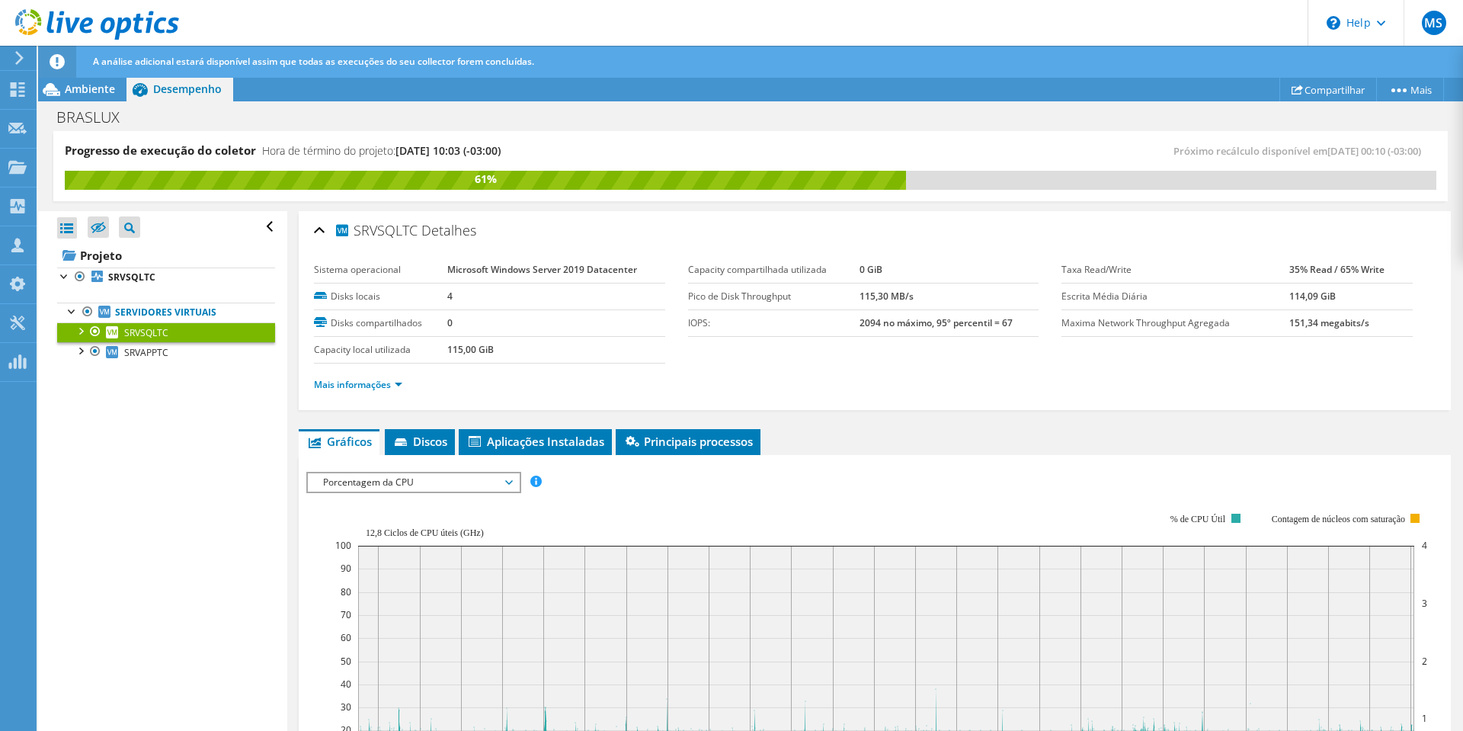
click at [437, 489] on span "Porcentagem da CPU" at bounding box center [413, 482] width 196 height 18
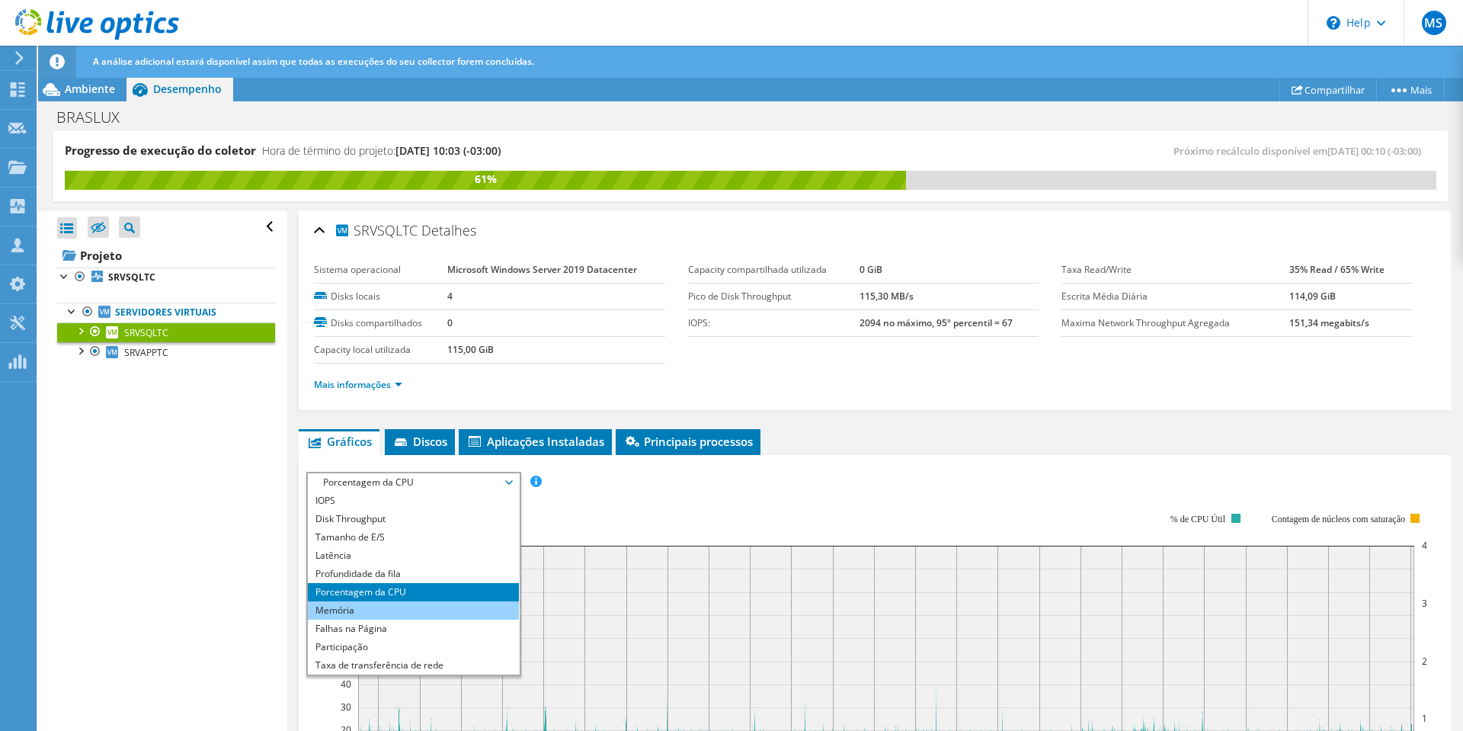
click at [356, 603] on li "Memória" at bounding box center [413, 610] width 211 height 18
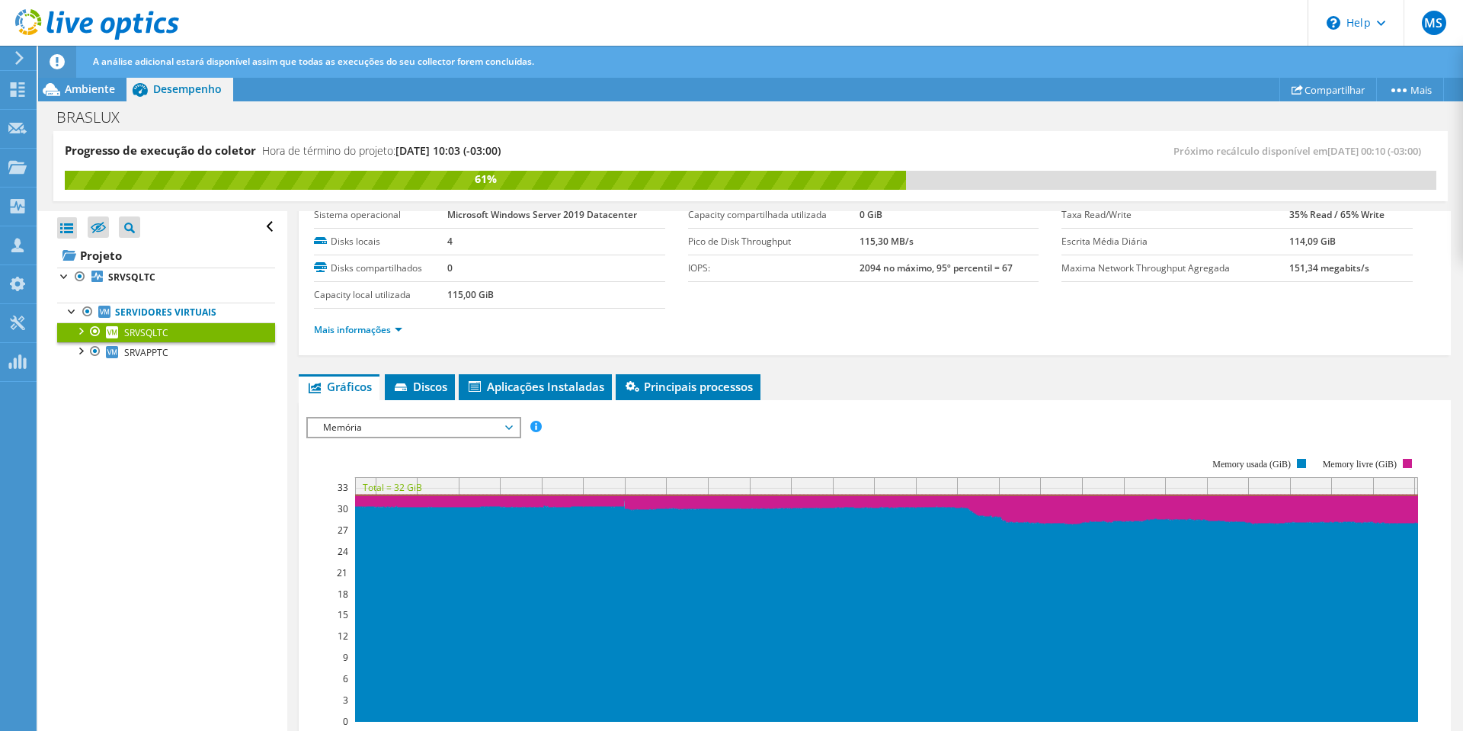
scroll to position [76, 0]
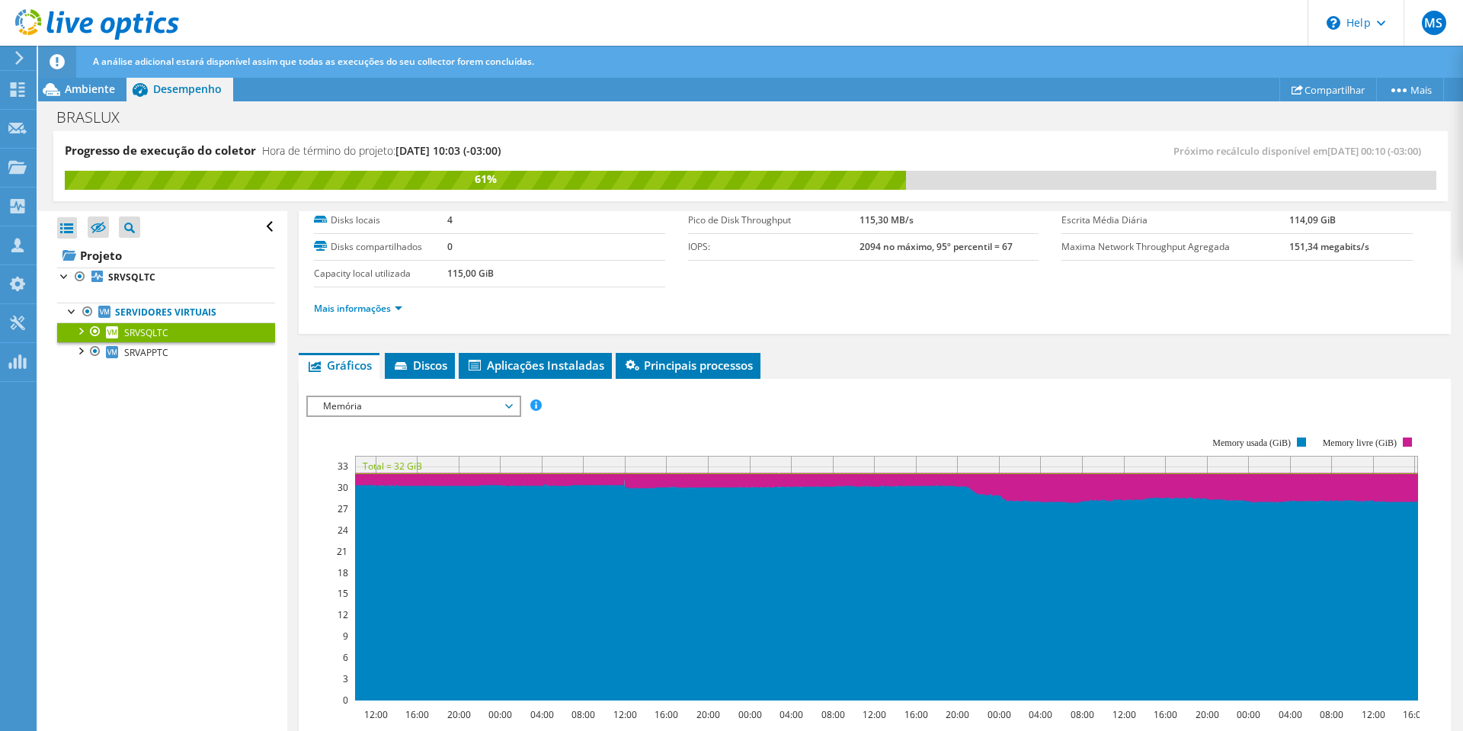
click at [440, 412] on span "Memória" at bounding box center [413, 406] width 196 height 18
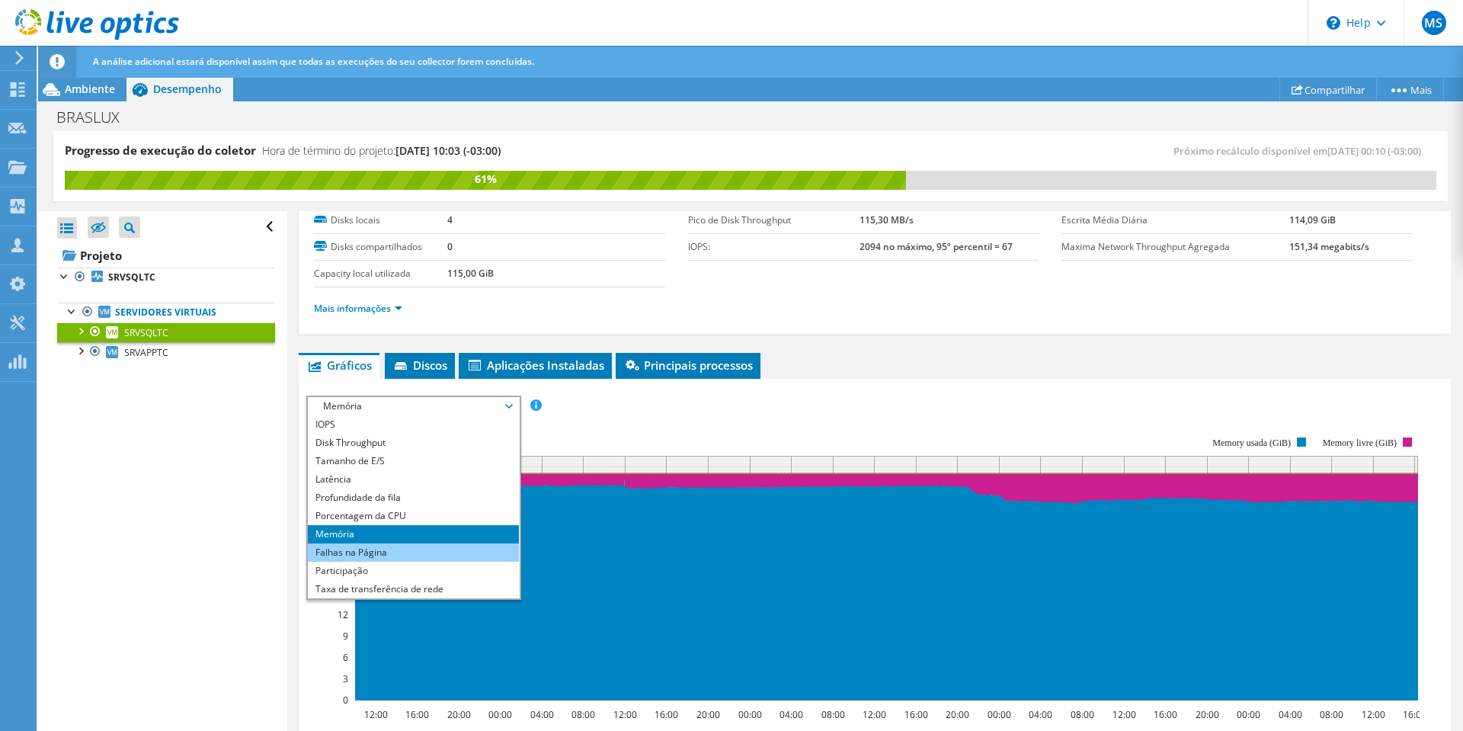
click at [376, 549] on li "Falhas na Página" at bounding box center [413, 552] width 211 height 18
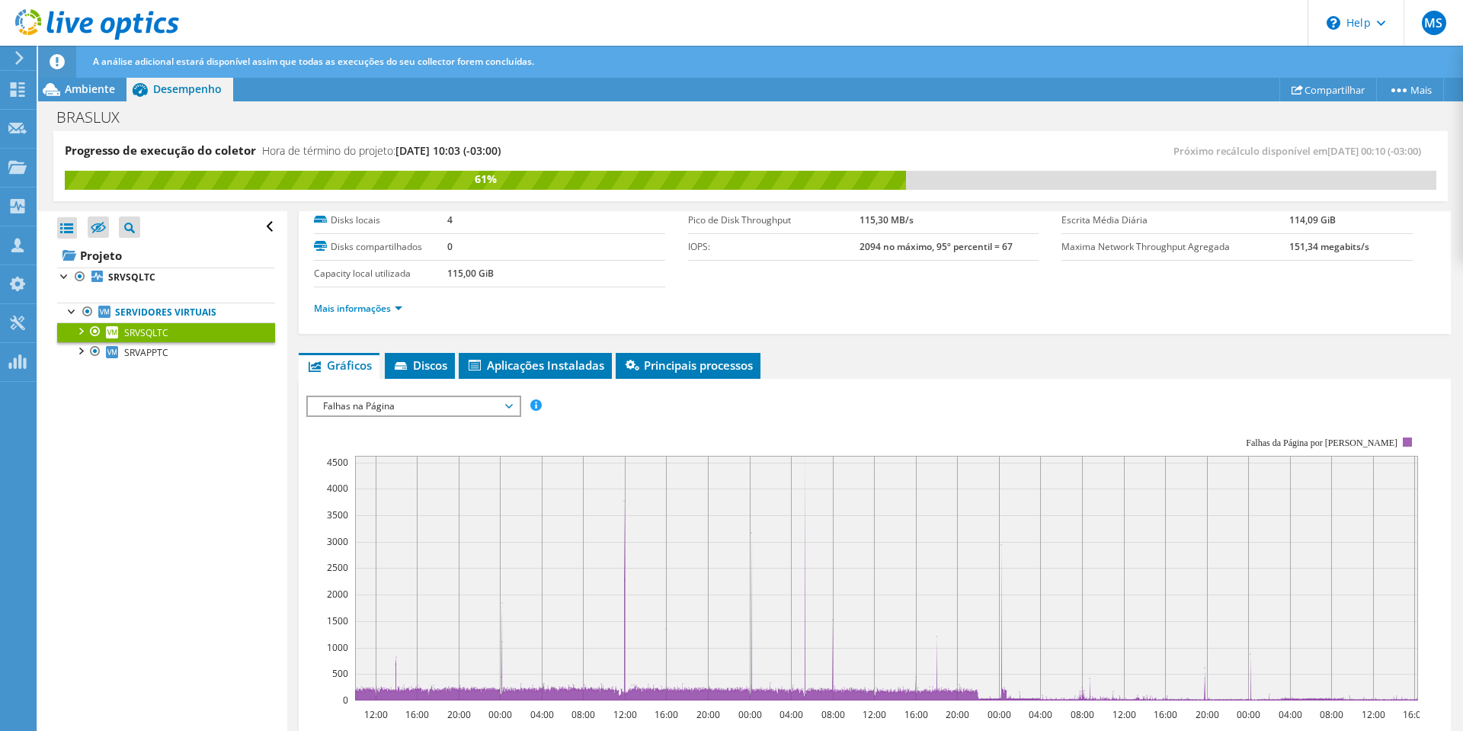
click at [518, 402] on span "Falhas na Página" at bounding box center [413, 406] width 211 height 18
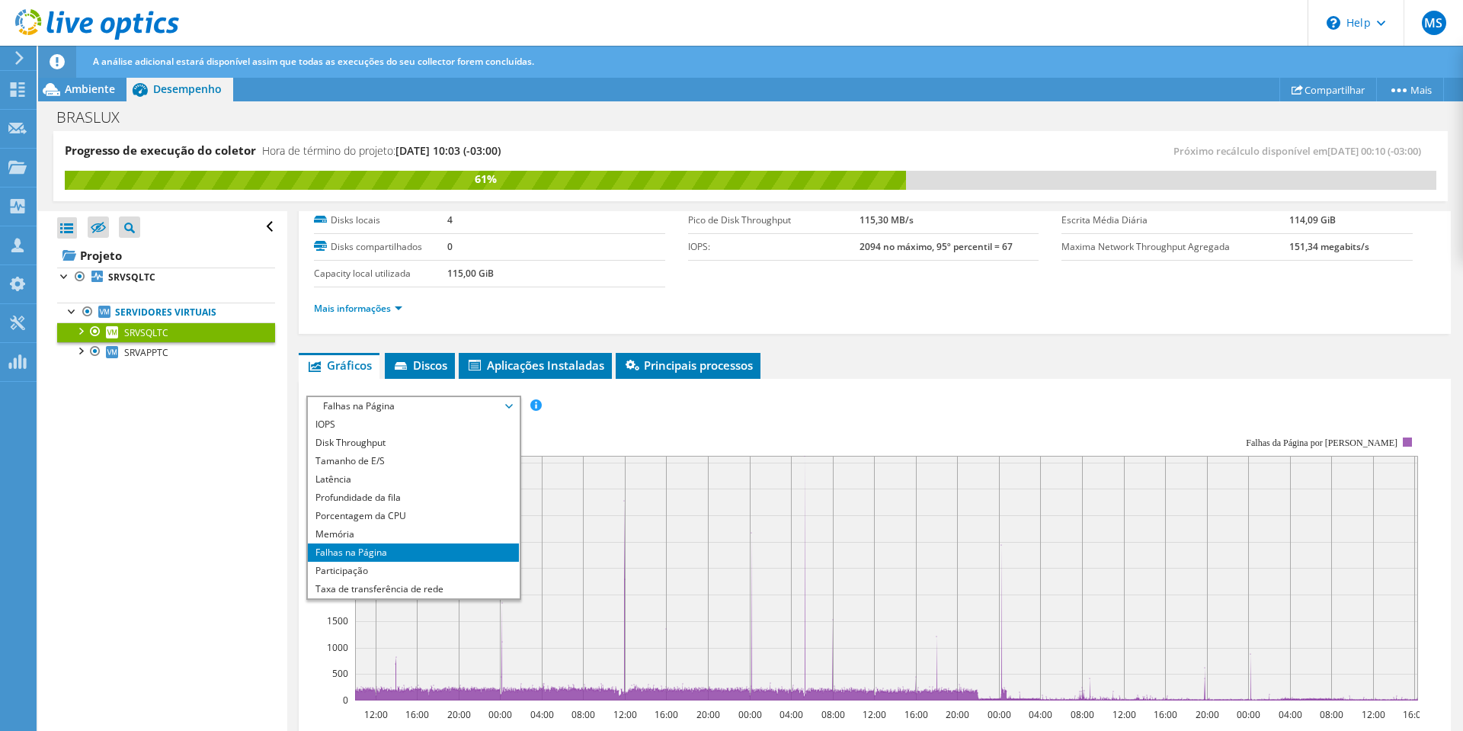
click at [603, 431] on rect at bounding box center [862, 568] width 1113 height 305
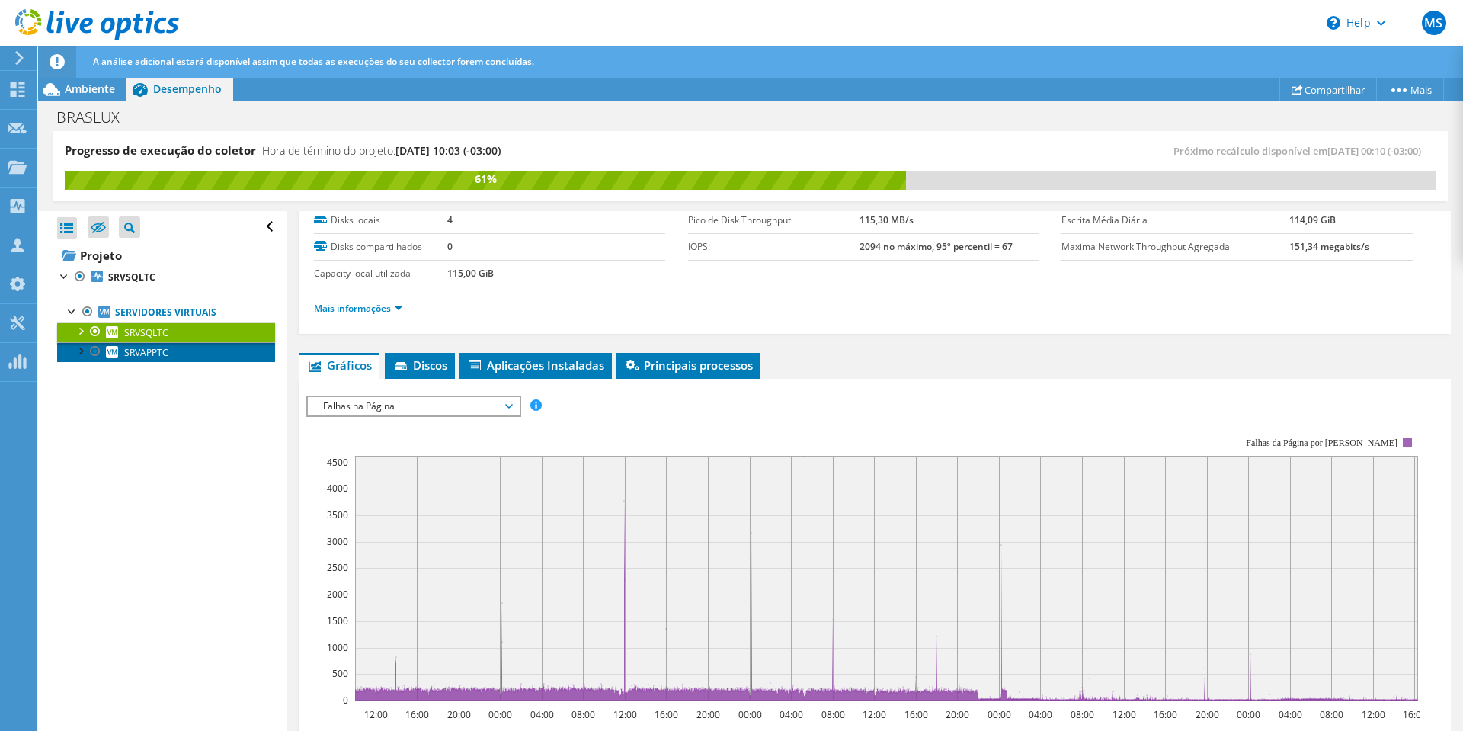
click at [123, 347] on link "SRVAPPTC" at bounding box center [166, 352] width 218 height 20
